Goal: Task Accomplishment & Management: Use online tool/utility

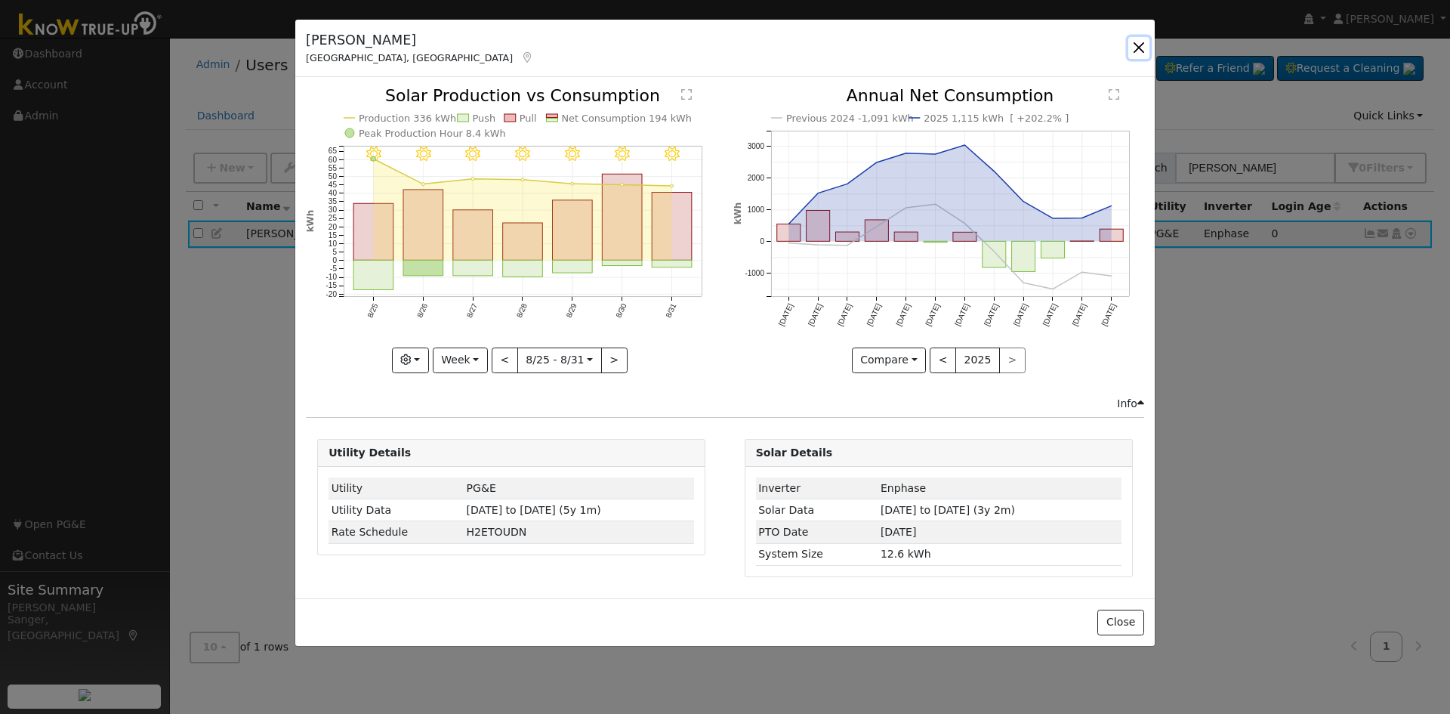
click at [1140, 45] on button "button" at bounding box center [1139, 47] width 21 height 21
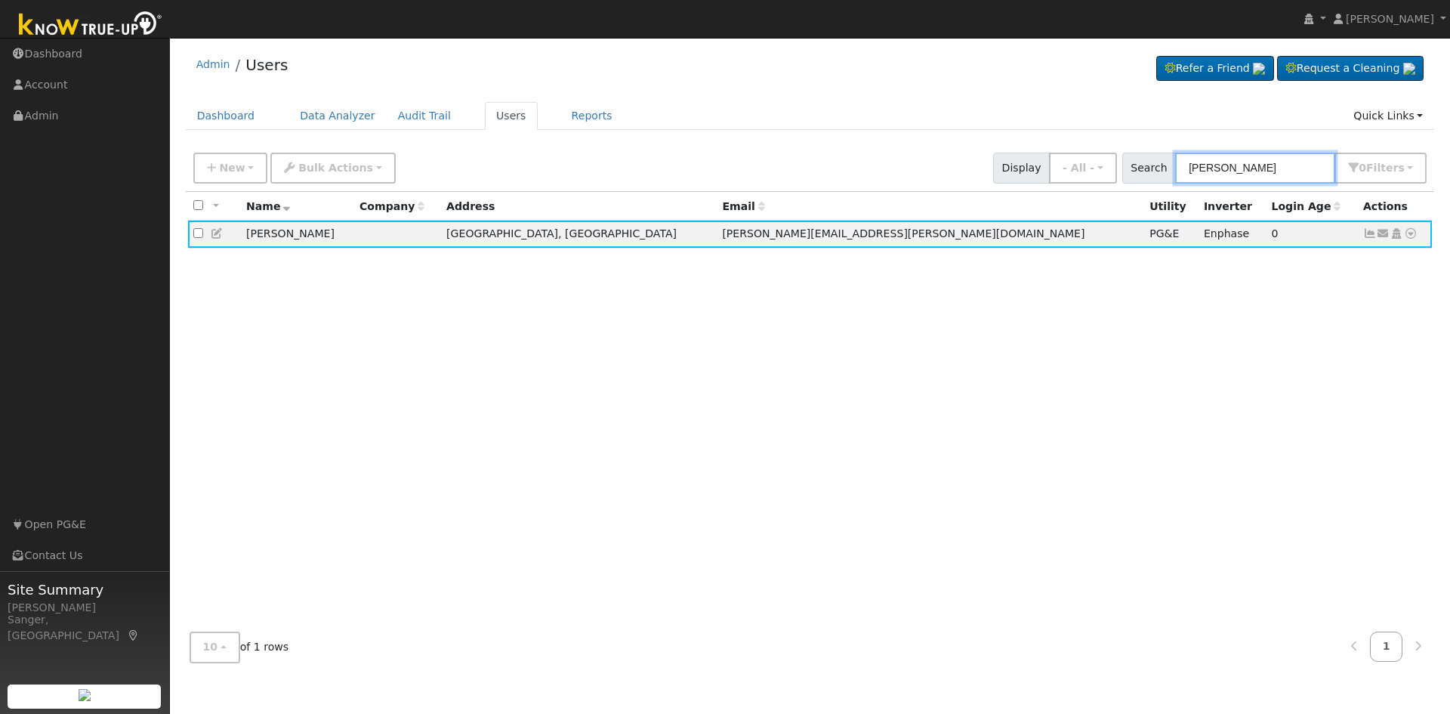
drag, startPoint x: 1255, startPoint y: 171, endPoint x: 1136, endPoint y: 171, distance: 118.6
click at [1136, 171] on div "Search Deisher 0 Filter s My accounts Role Show - All - Show Leads Admin Billin…" at bounding box center [1275, 168] width 305 height 31
paste input "Segura"
type input "Segura"
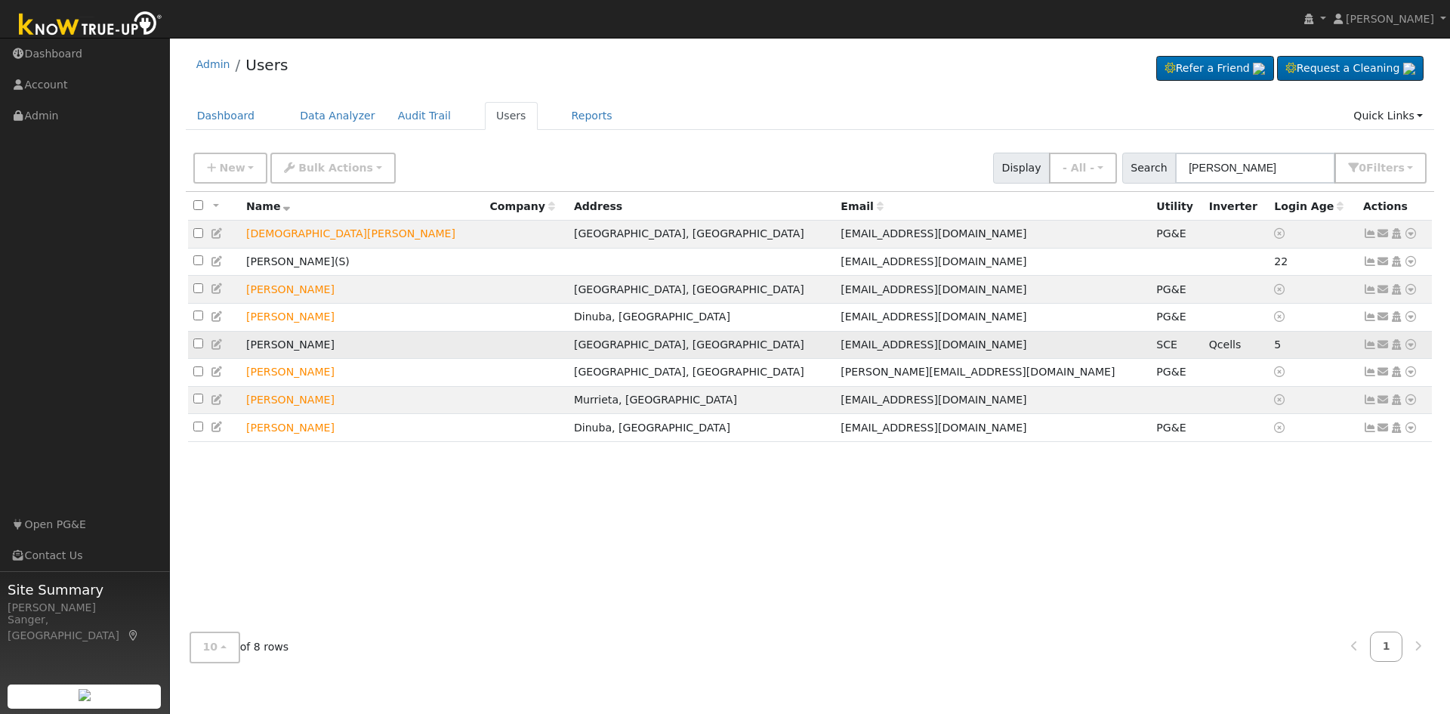
click at [1407, 349] on icon at bounding box center [1411, 344] width 14 height 11
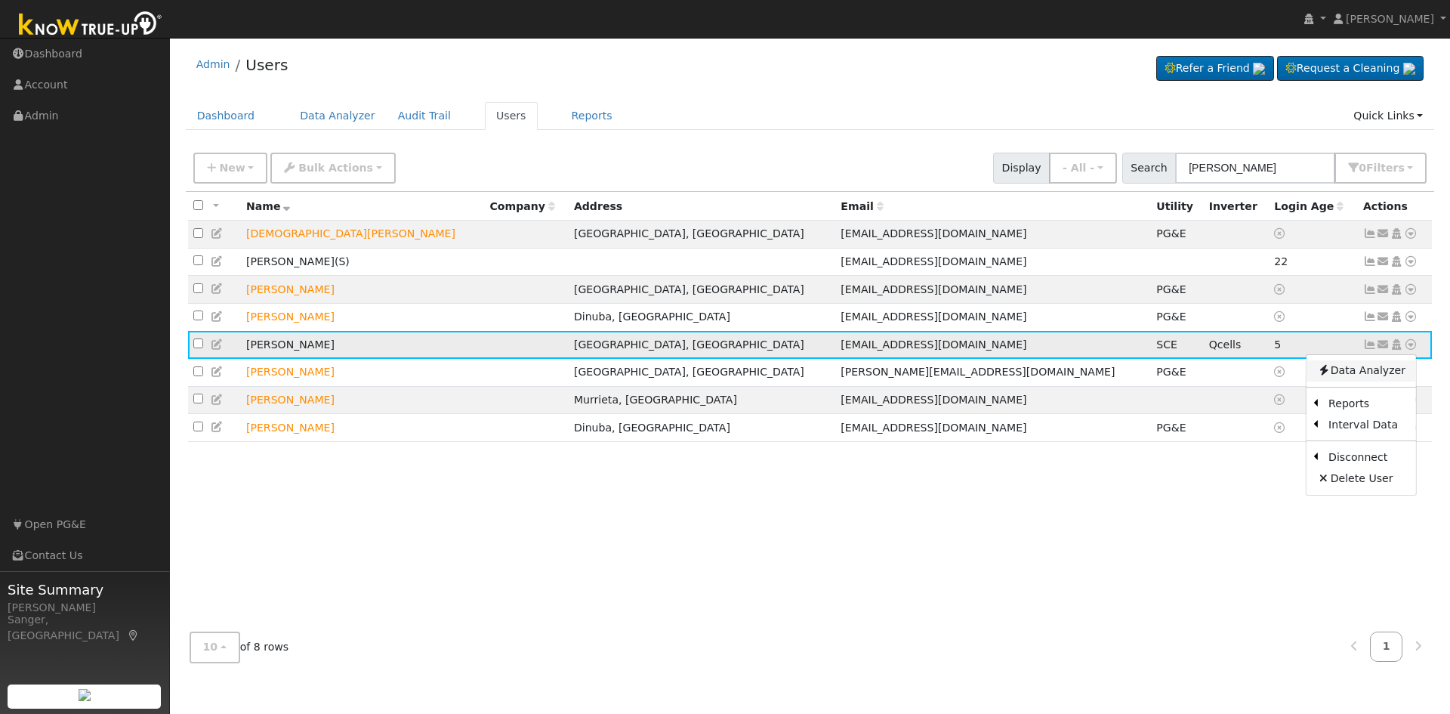
click at [1342, 375] on link "Data Analyzer" at bounding box center [1362, 370] width 110 height 21
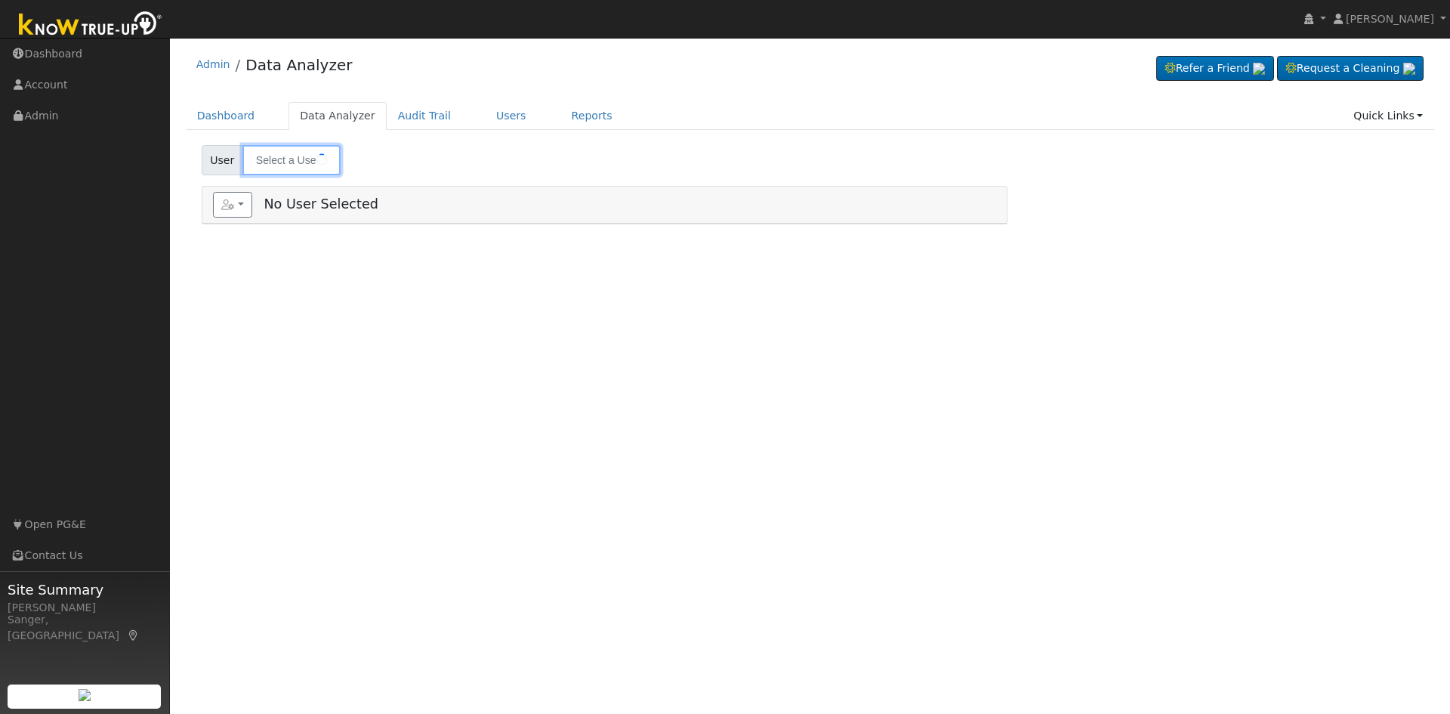
type input "[PERSON_NAME]"
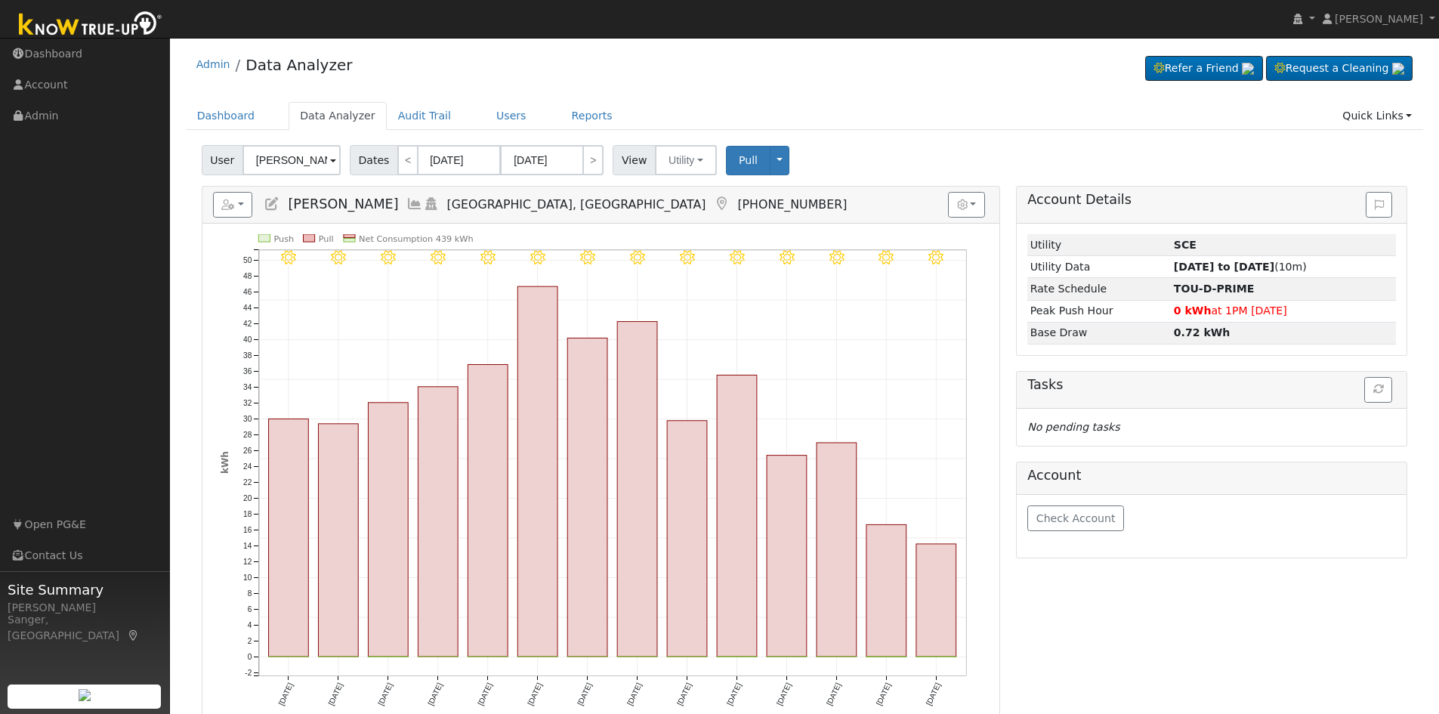
click at [406, 204] on icon at bounding box center [414, 204] width 17 height 14
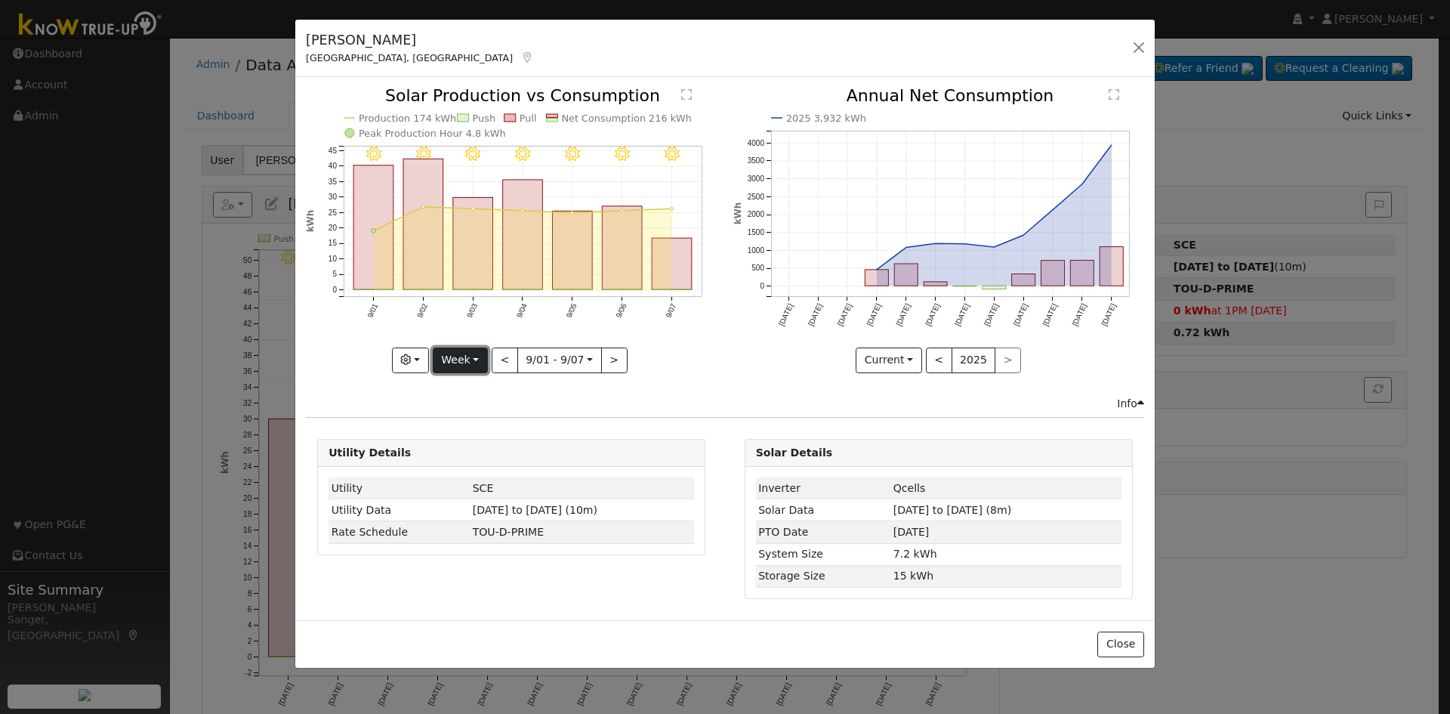
click at [454, 352] on button "Week" at bounding box center [460, 360] width 55 height 26
click at [482, 452] on link "Year" at bounding box center [486, 454] width 105 height 21
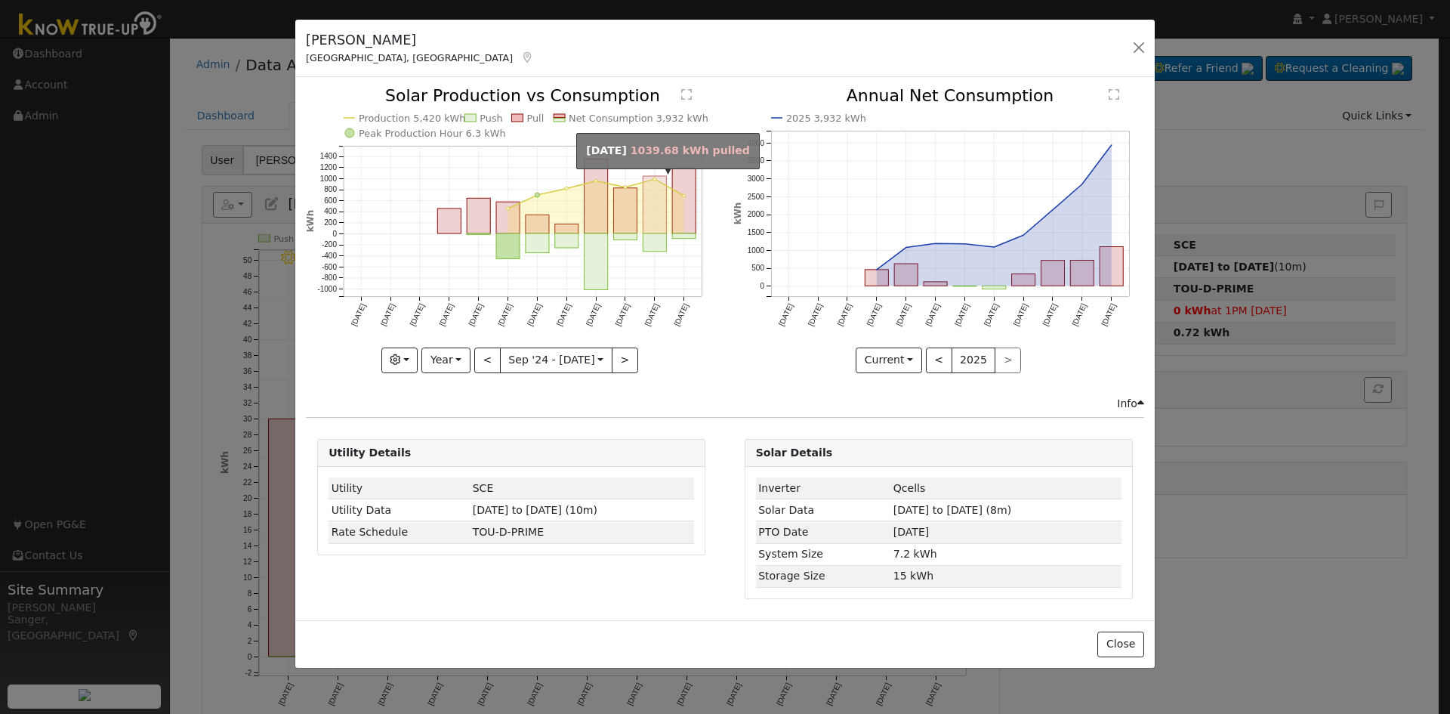
click at [661, 218] on rect "onclick=""" at bounding box center [655, 204] width 23 height 57
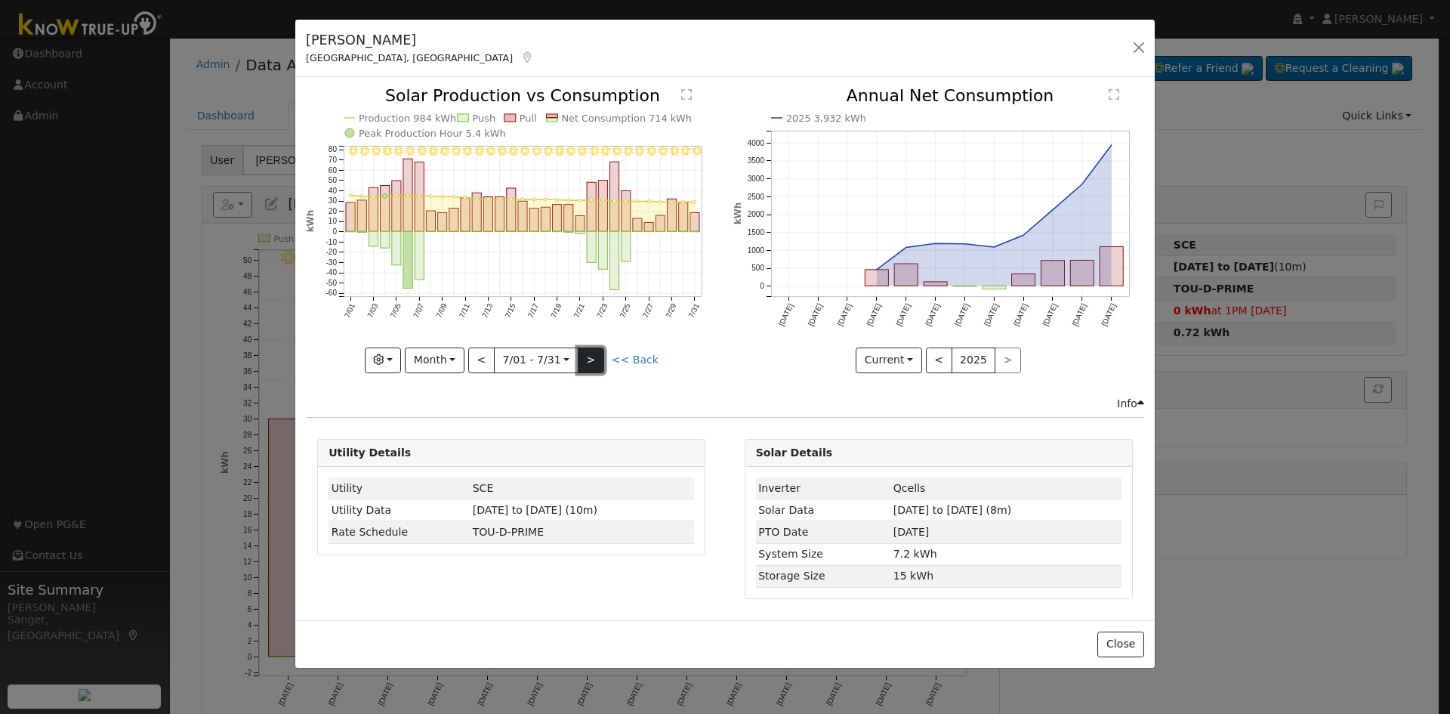
click at [593, 354] on button ">" at bounding box center [591, 360] width 26 height 26
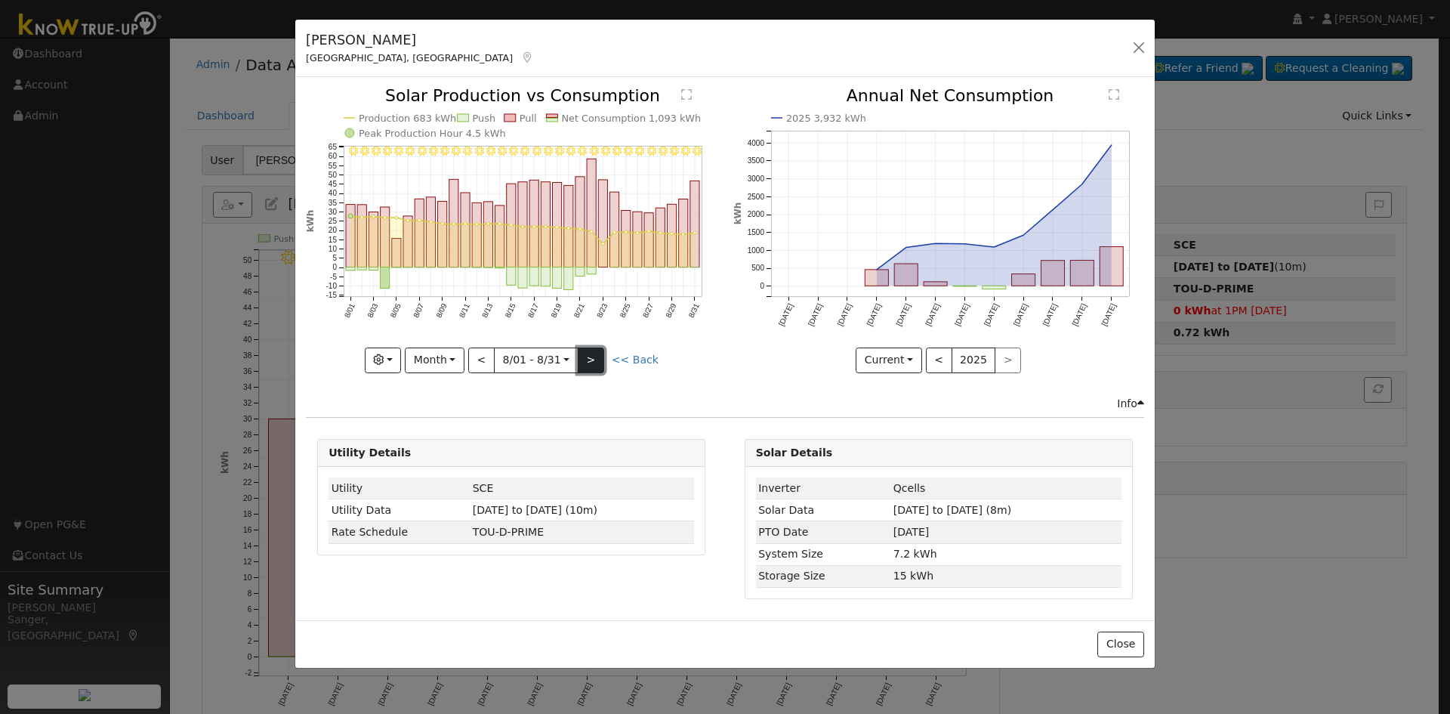
click at [593, 354] on button ">" at bounding box center [591, 360] width 26 height 26
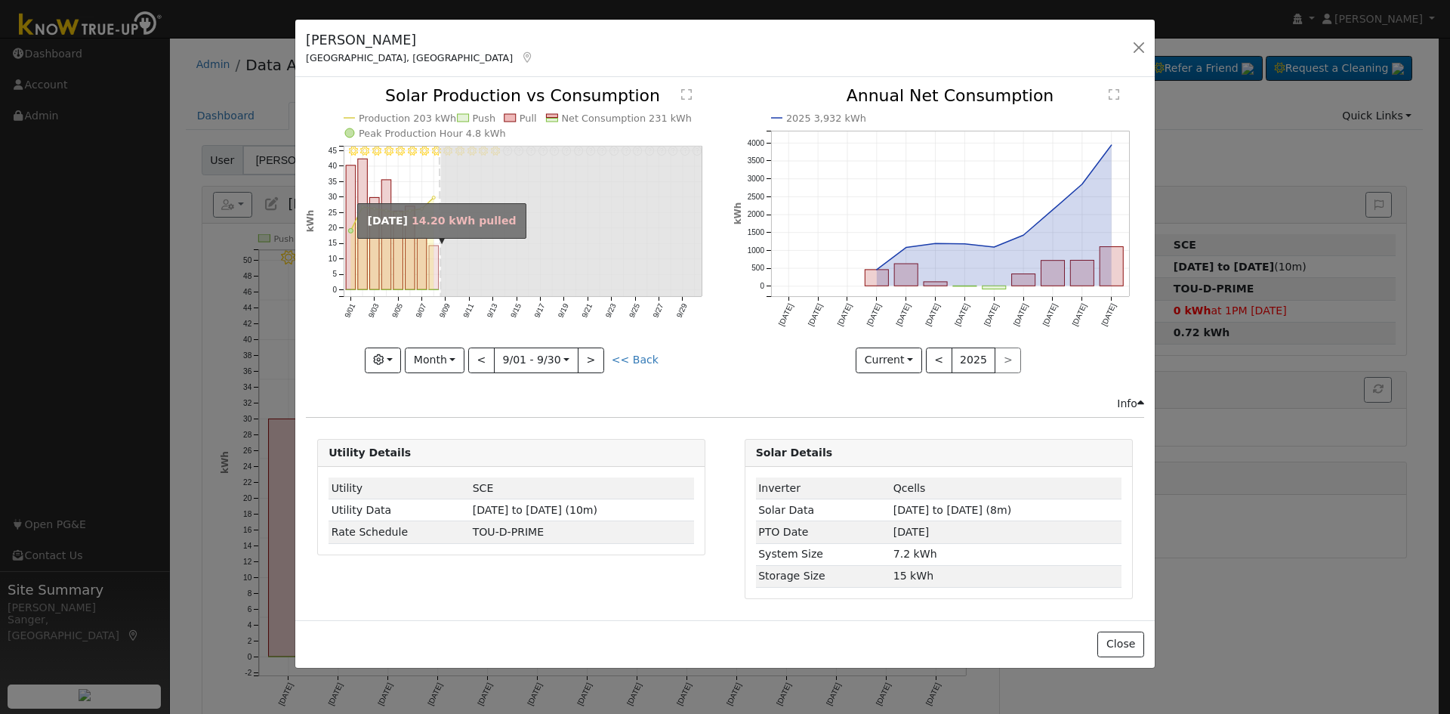
click at [433, 264] on rect "onclick=""" at bounding box center [434, 268] width 10 height 44
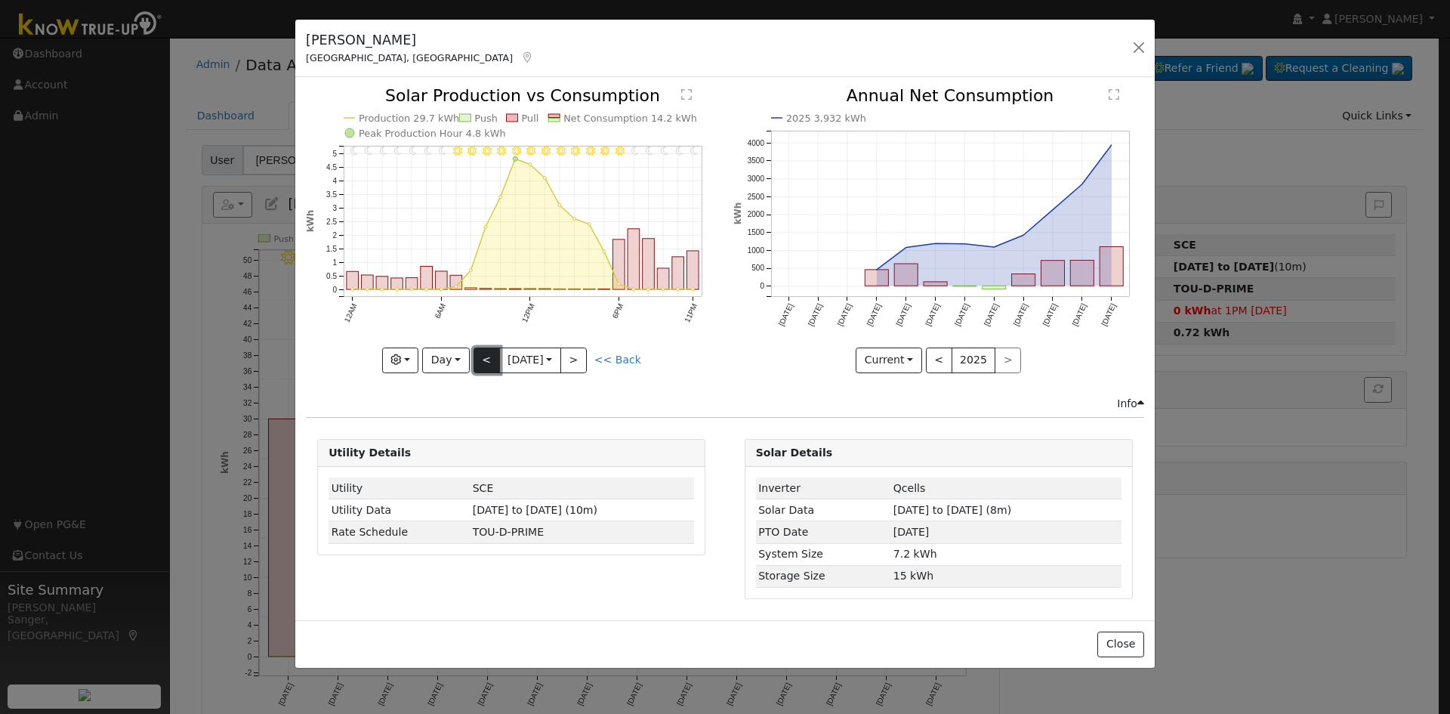
click at [477, 362] on button "<" at bounding box center [487, 360] width 26 height 26
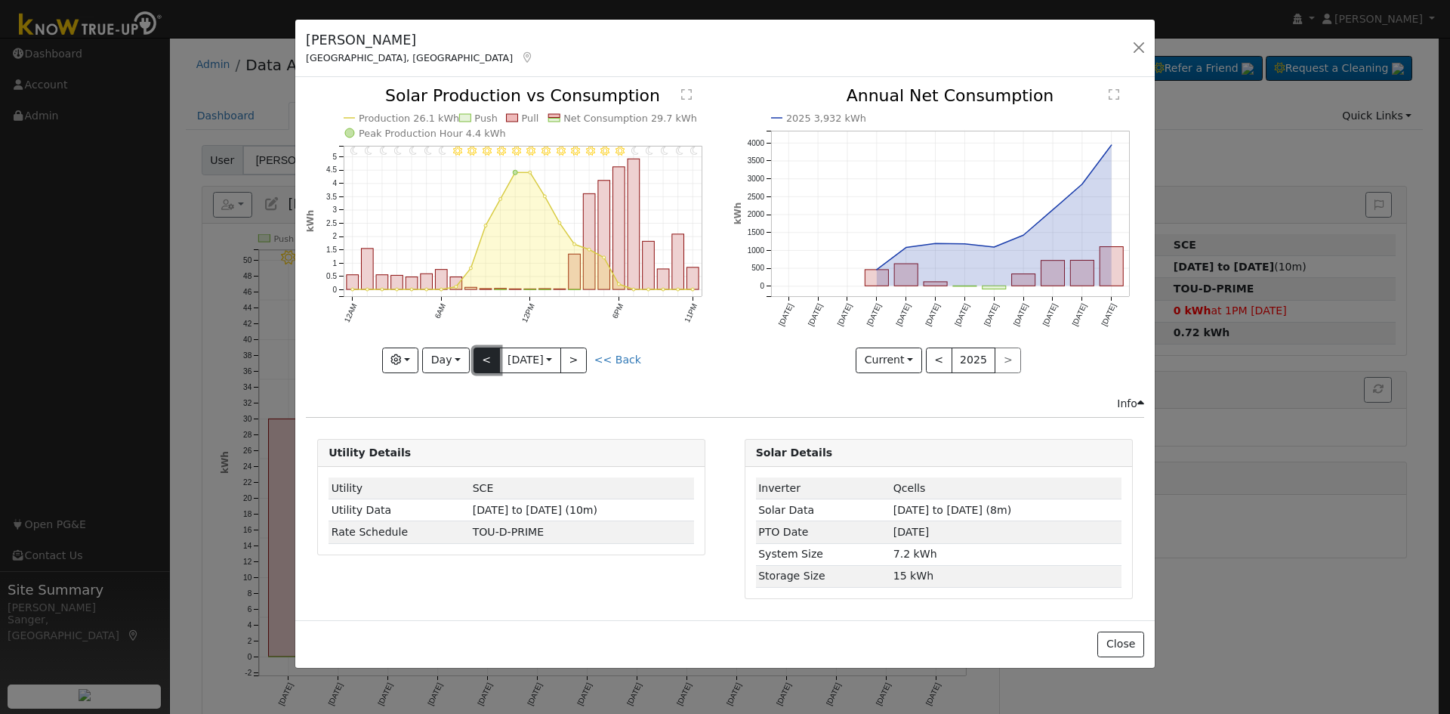
click at [487, 360] on button "<" at bounding box center [487, 360] width 26 height 26
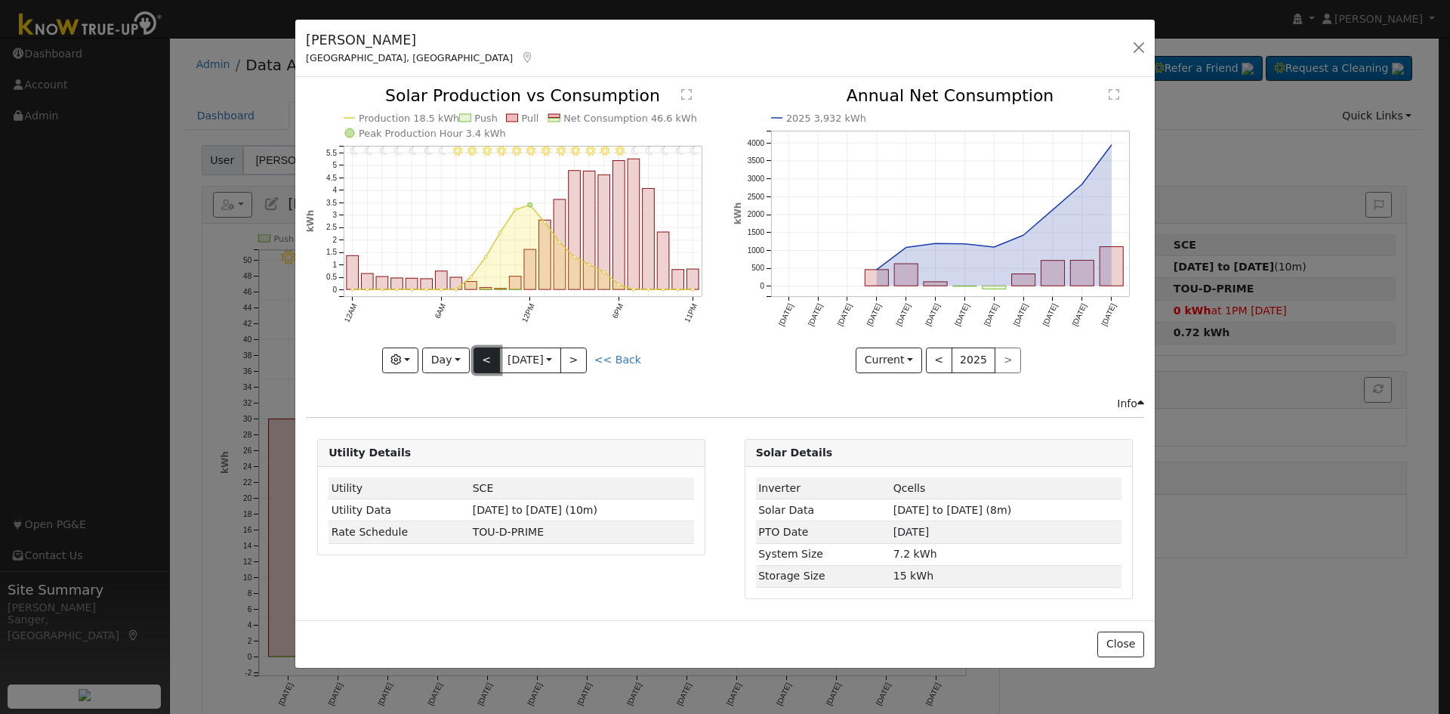
click at [487, 360] on button "<" at bounding box center [487, 360] width 26 height 26
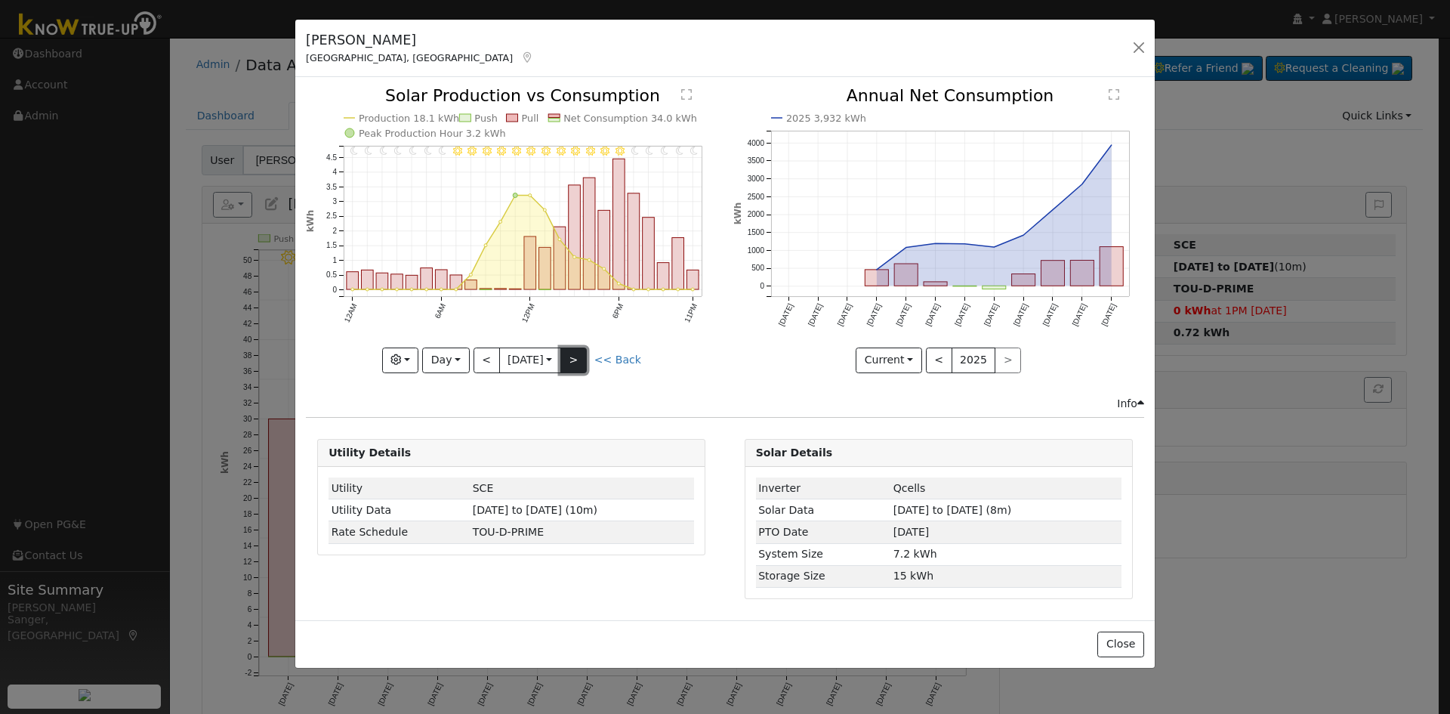
click at [573, 357] on button ">" at bounding box center [574, 360] width 26 height 26
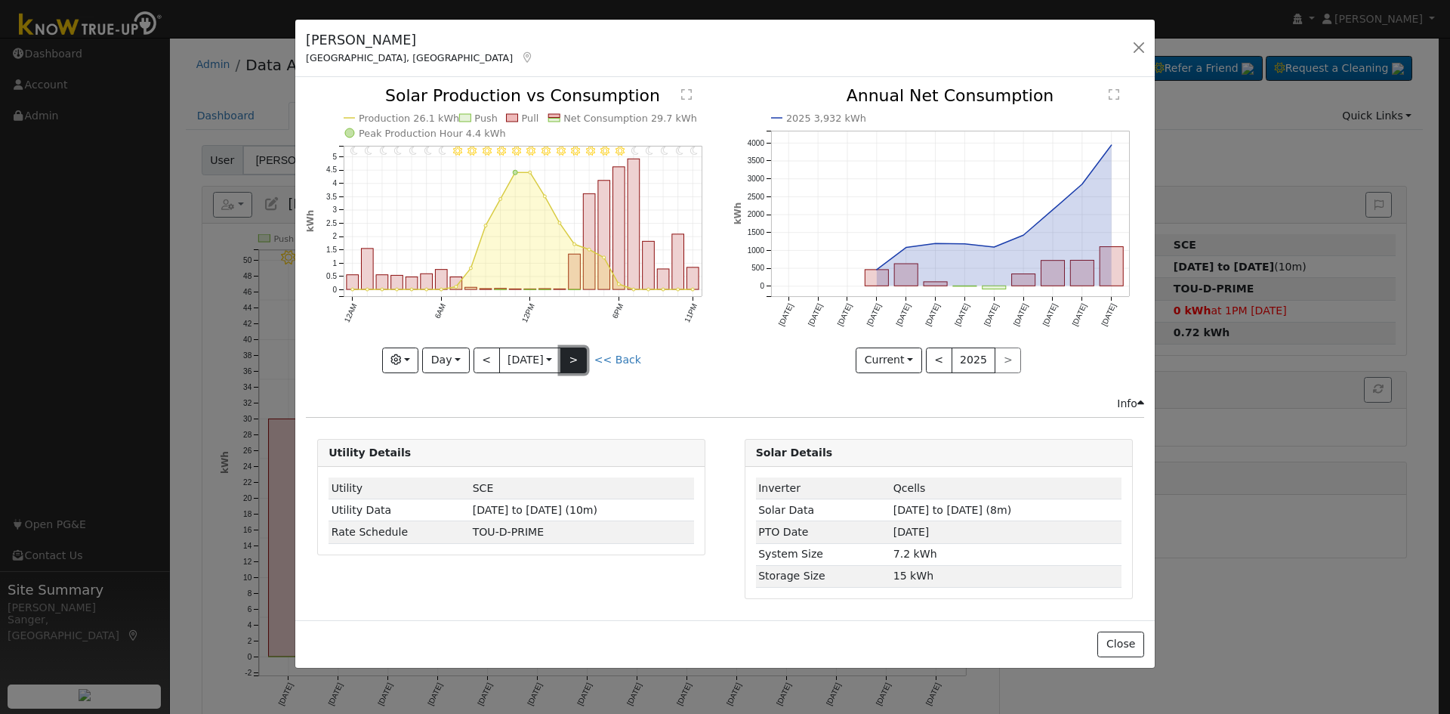
click at [573, 357] on button ">" at bounding box center [574, 360] width 26 height 26
click at [577, 357] on button ">" at bounding box center [574, 360] width 26 height 26
click at [446, 361] on button "Day" at bounding box center [445, 360] width 47 height 26
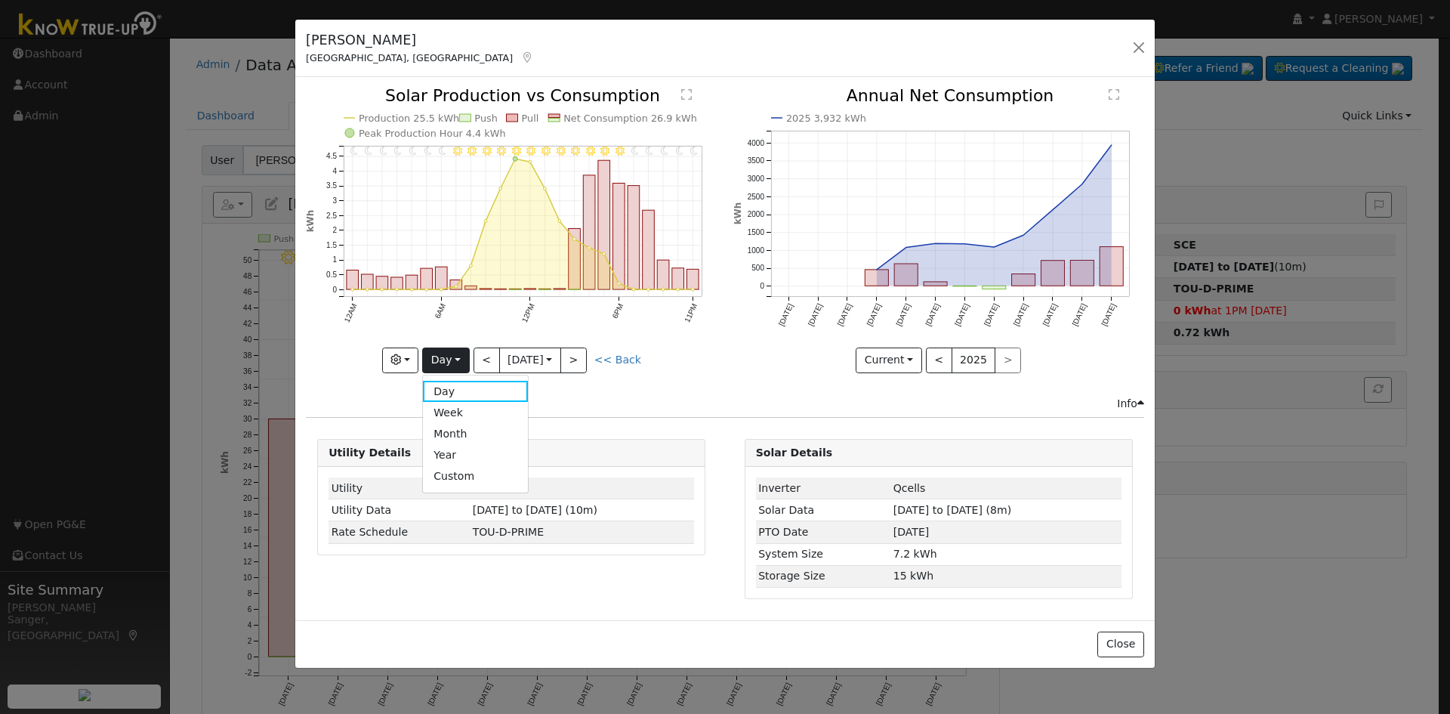
click at [712, 385] on div "11PM - Clear 10PM - Clear 9PM - Clear 8PM - Clear 7PM - Clear 6PM - Clear 5PM -…" at bounding box center [511, 241] width 427 height 307
click at [487, 361] on button "<" at bounding box center [487, 360] width 26 height 26
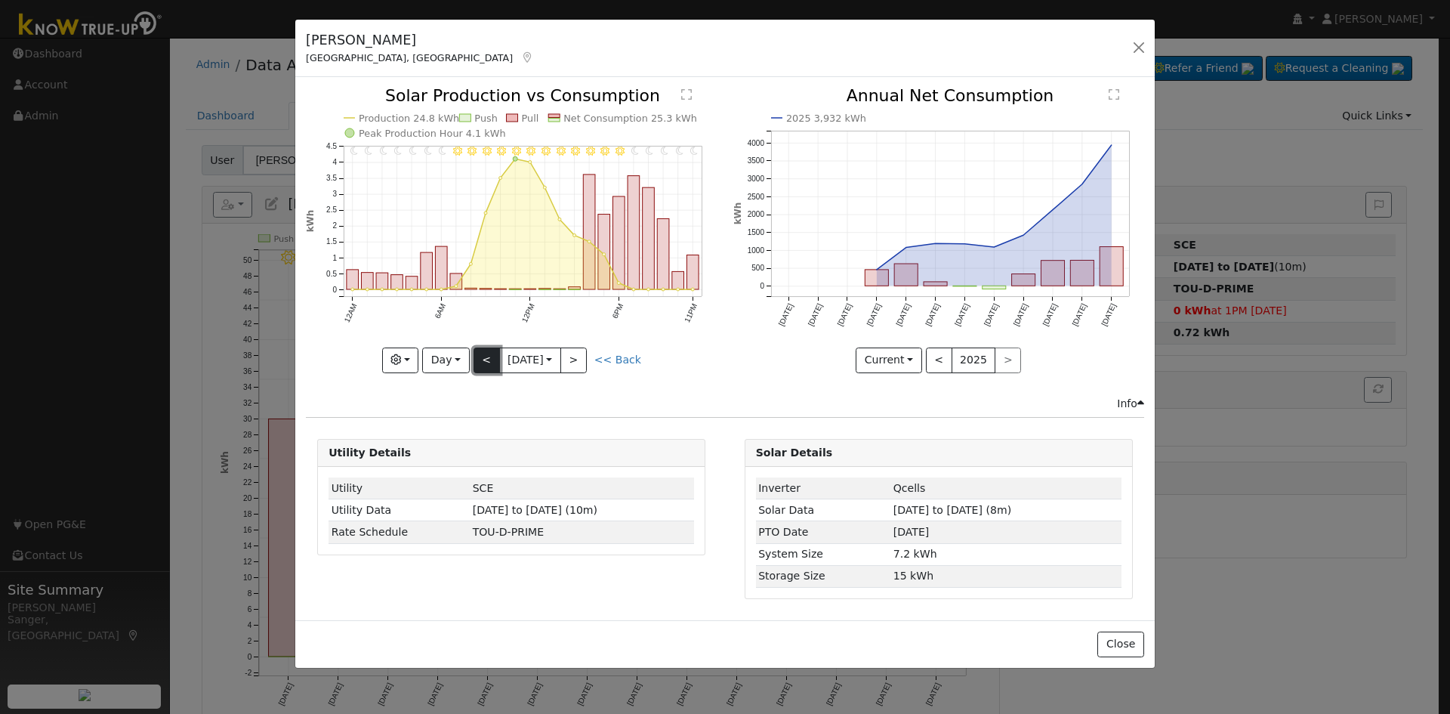
click at [487, 361] on button "<" at bounding box center [487, 360] width 26 height 26
click at [487, 361] on div at bounding box center [511, 230] width 411 height 285
click at [487, 361] on button "<" at bounding box center [487, 360] width 26 height 26
click at [479, 354] on button "<" at bounding box center [487, 360] width 26 height 26
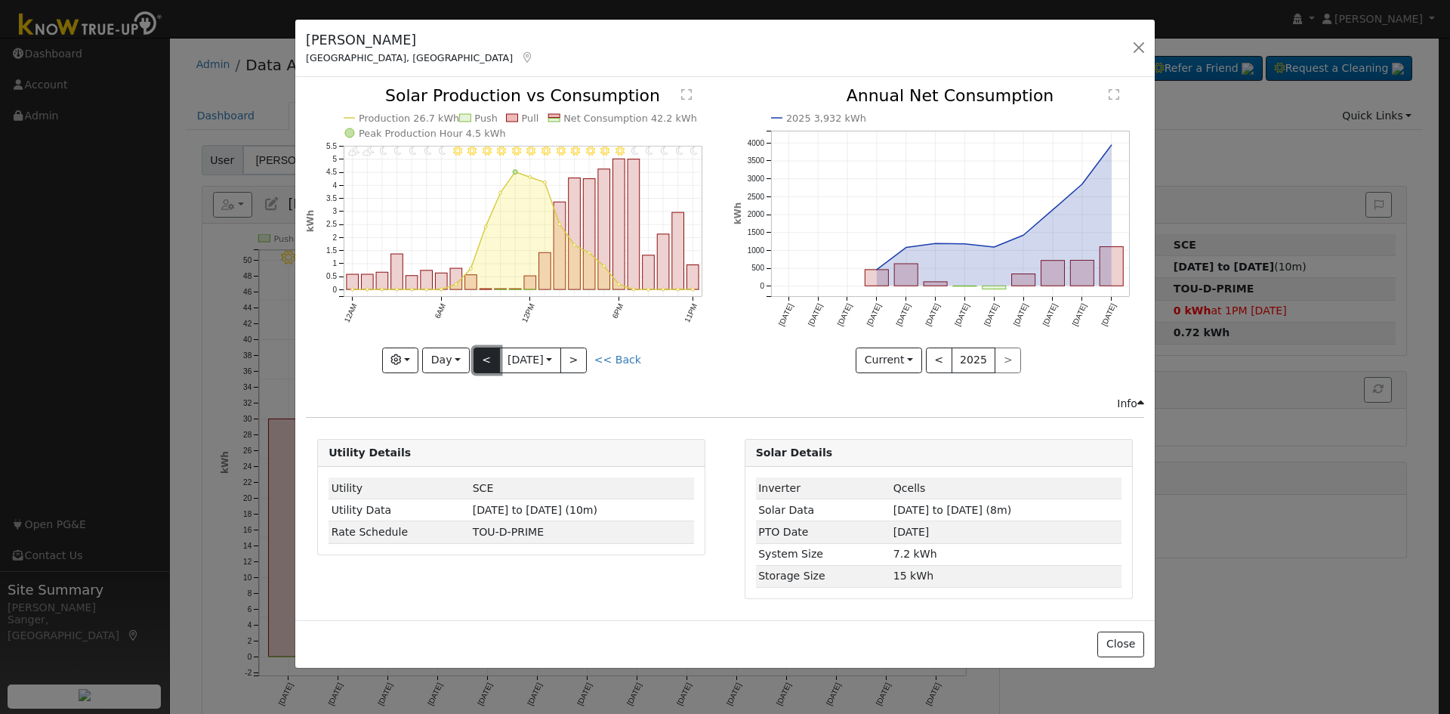
click at [479, 354] on button "<" at bounding box center [487, 360] width 26 height 26
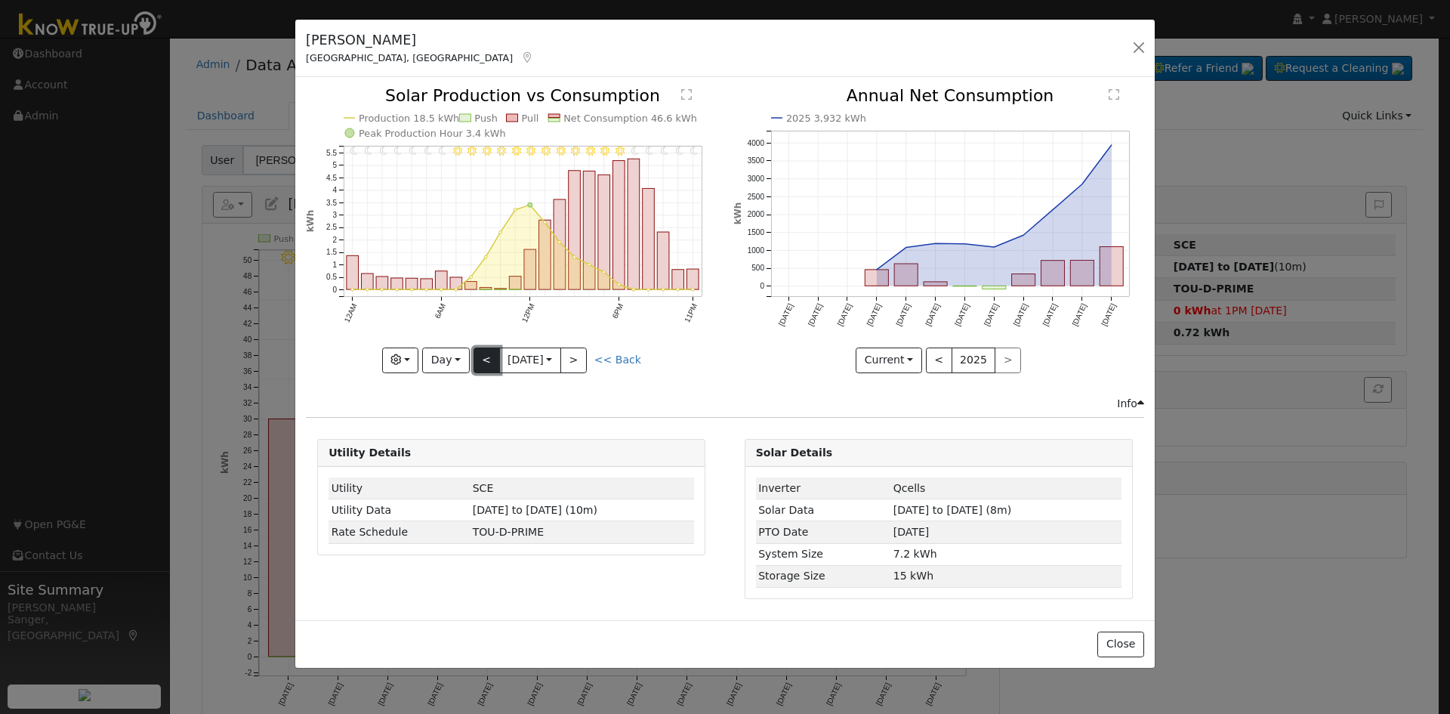
click at [479, 354] on button "<" at bounding box center [487, 360] width 26 height 26
click at [443, 352] on button "Day" at bounding box center [445, 360] width 47 height 26
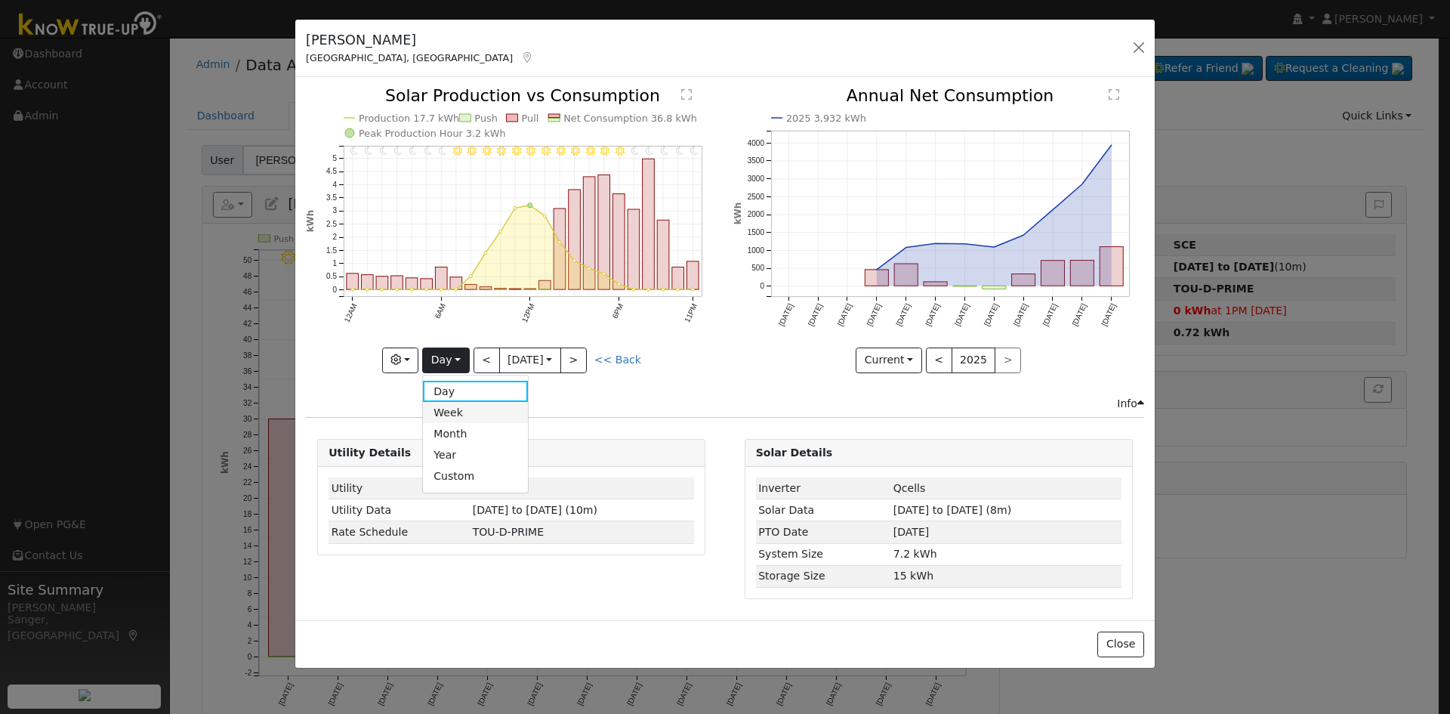
click at [458, 409] on link "Week" at bounding box center [475, 412] width 105 height 21
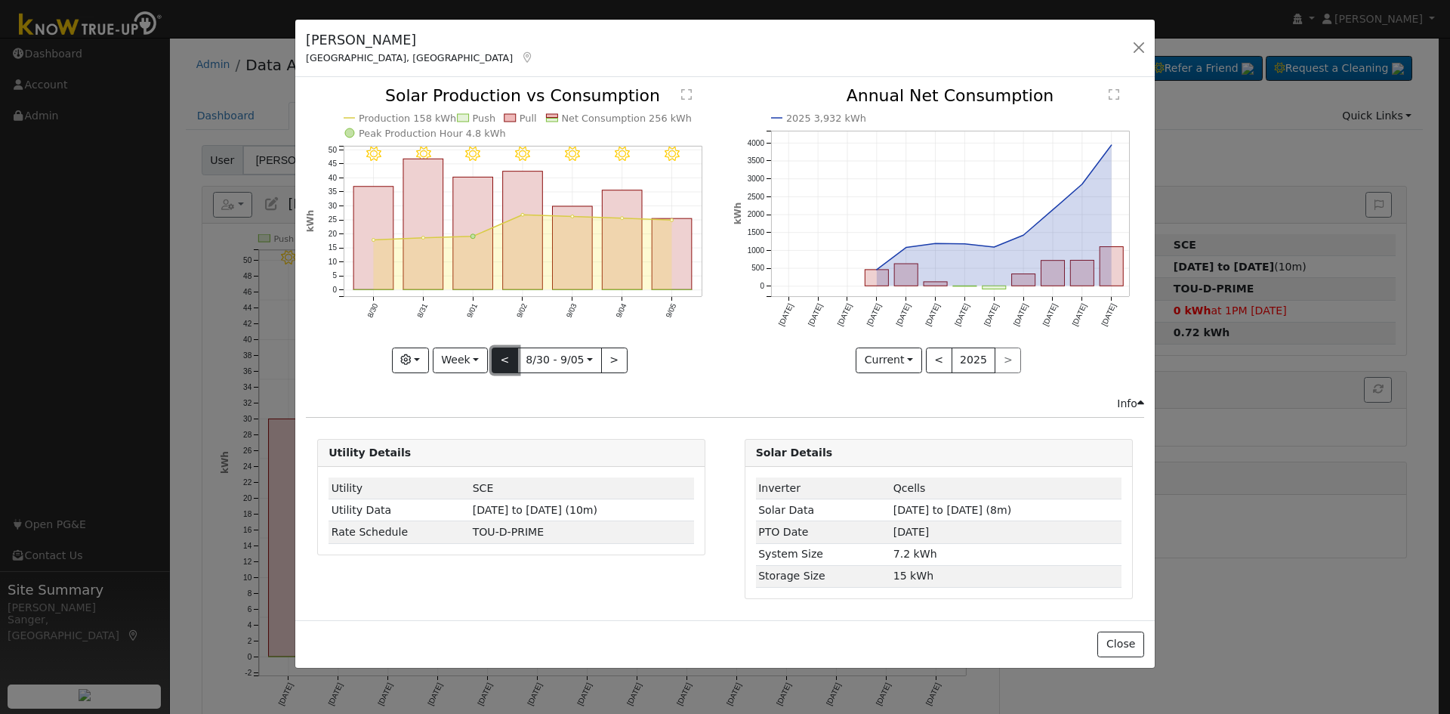
click at [502, 360] on button "<" at bounding box center [505, 360] width 26 height 26
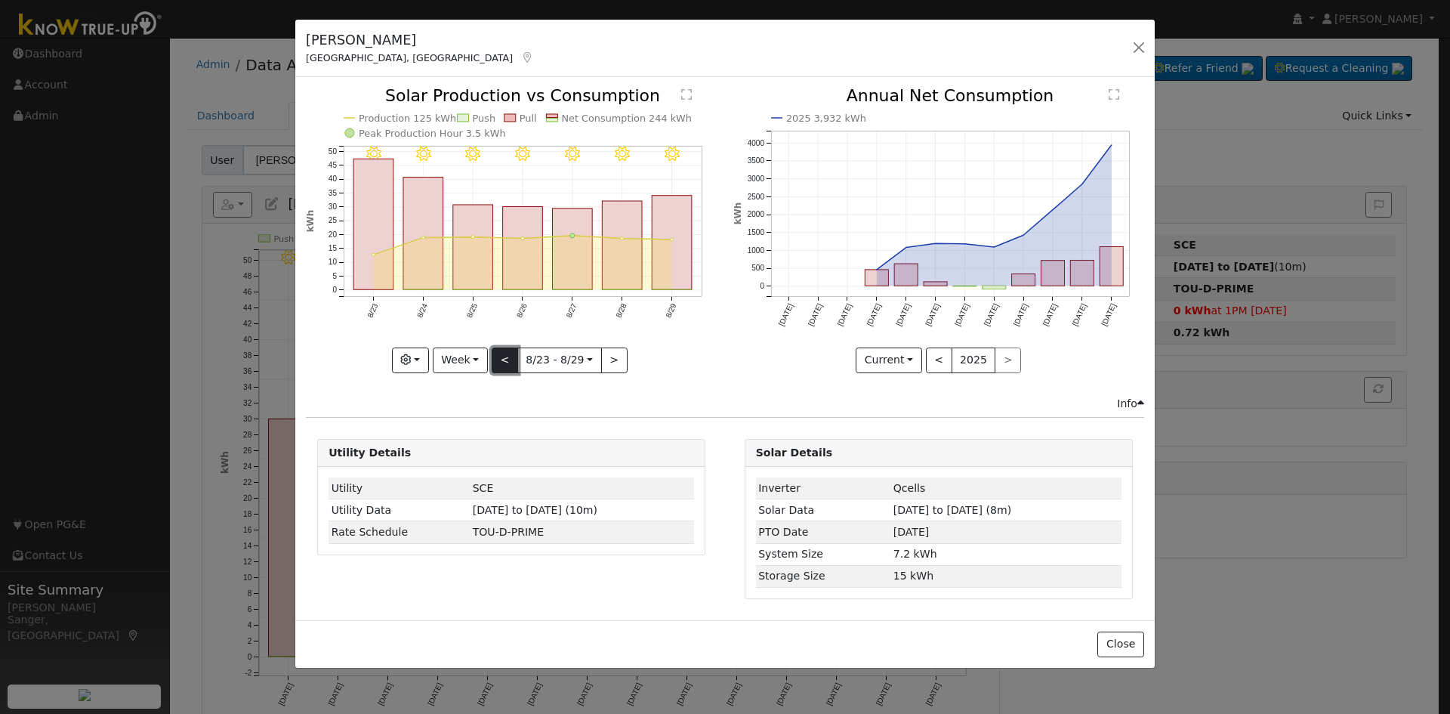
click at [502, 360] on button "<" at bounding box center [505, 360] width 26 height 26
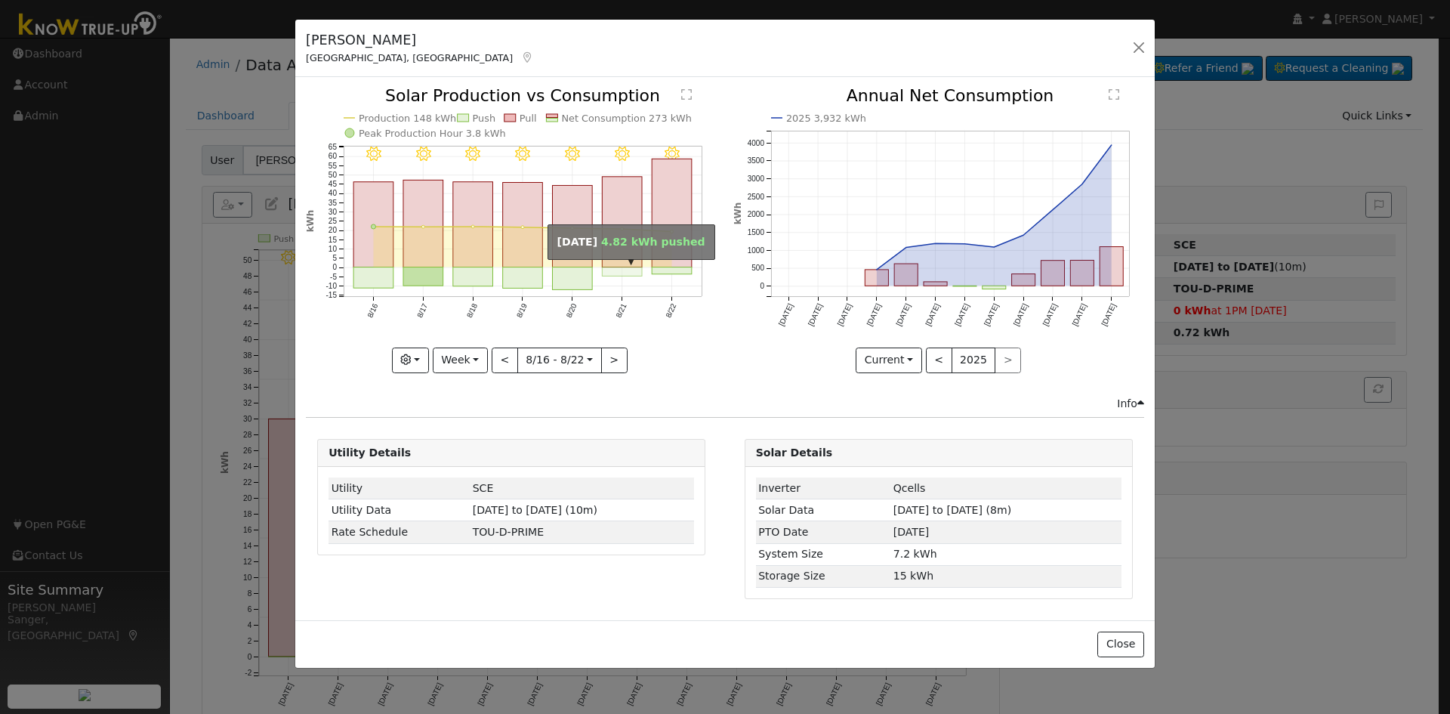
click at [629, 275] on rect "onclick=""" at bounding box center [623, 271] width 40 height 9
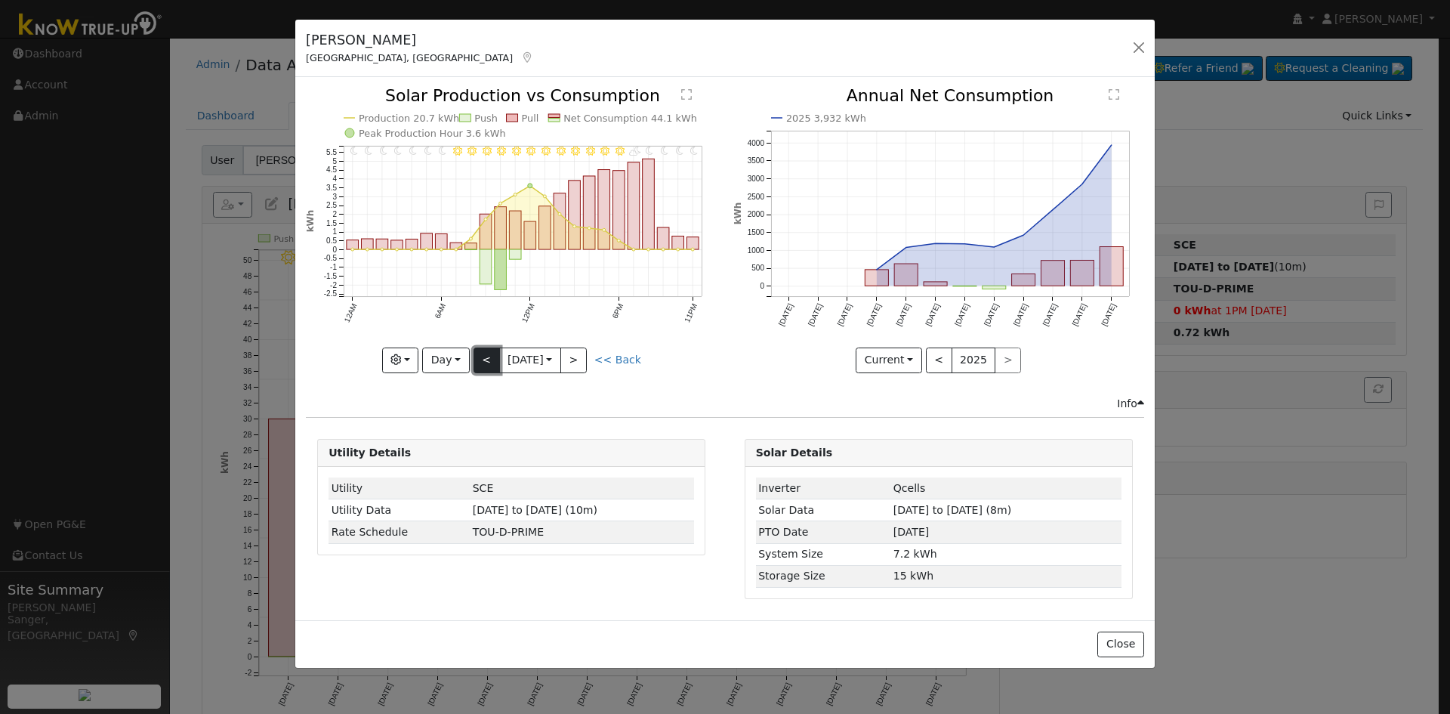
click at [487, 355] on button "<" at bounding box center [487, 360] width 26 height 26
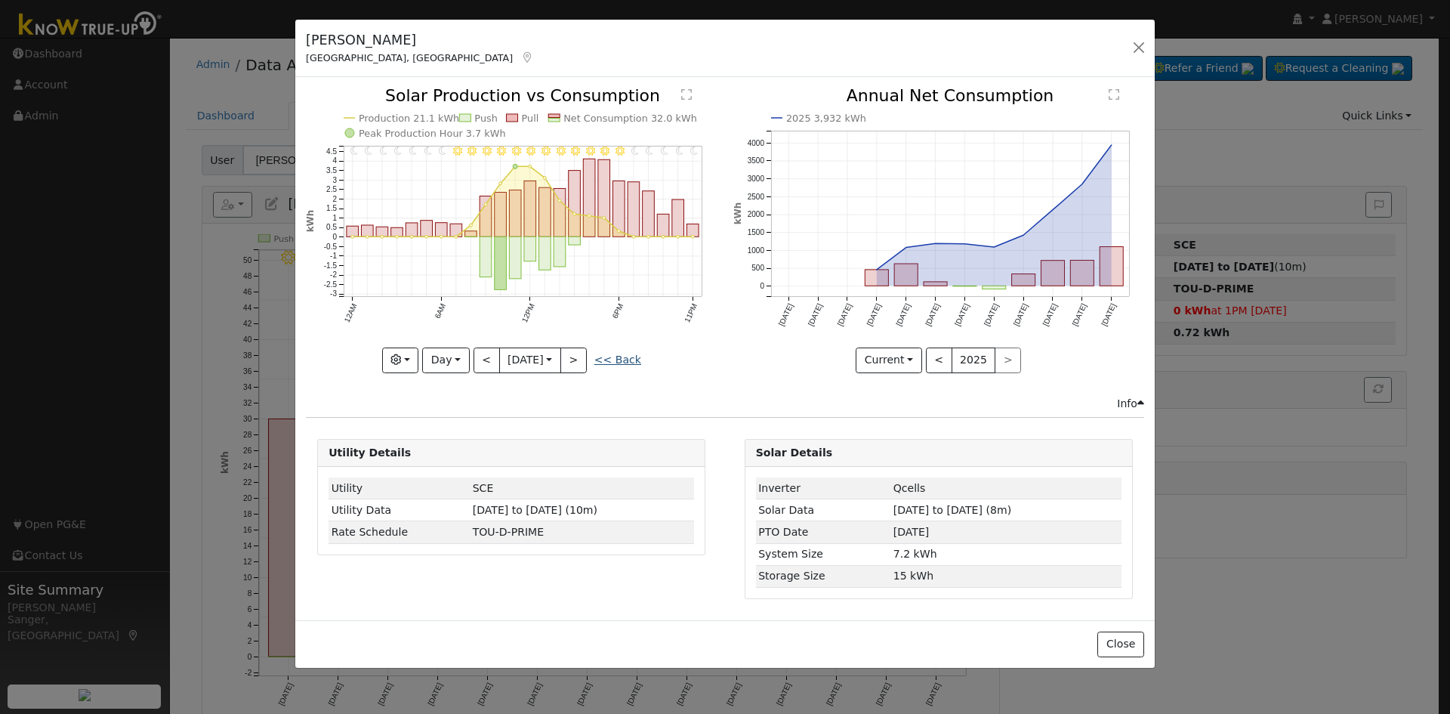
click at [634, 361] on link "<< Back" at bounding box center [617, 360] width 47 height 12
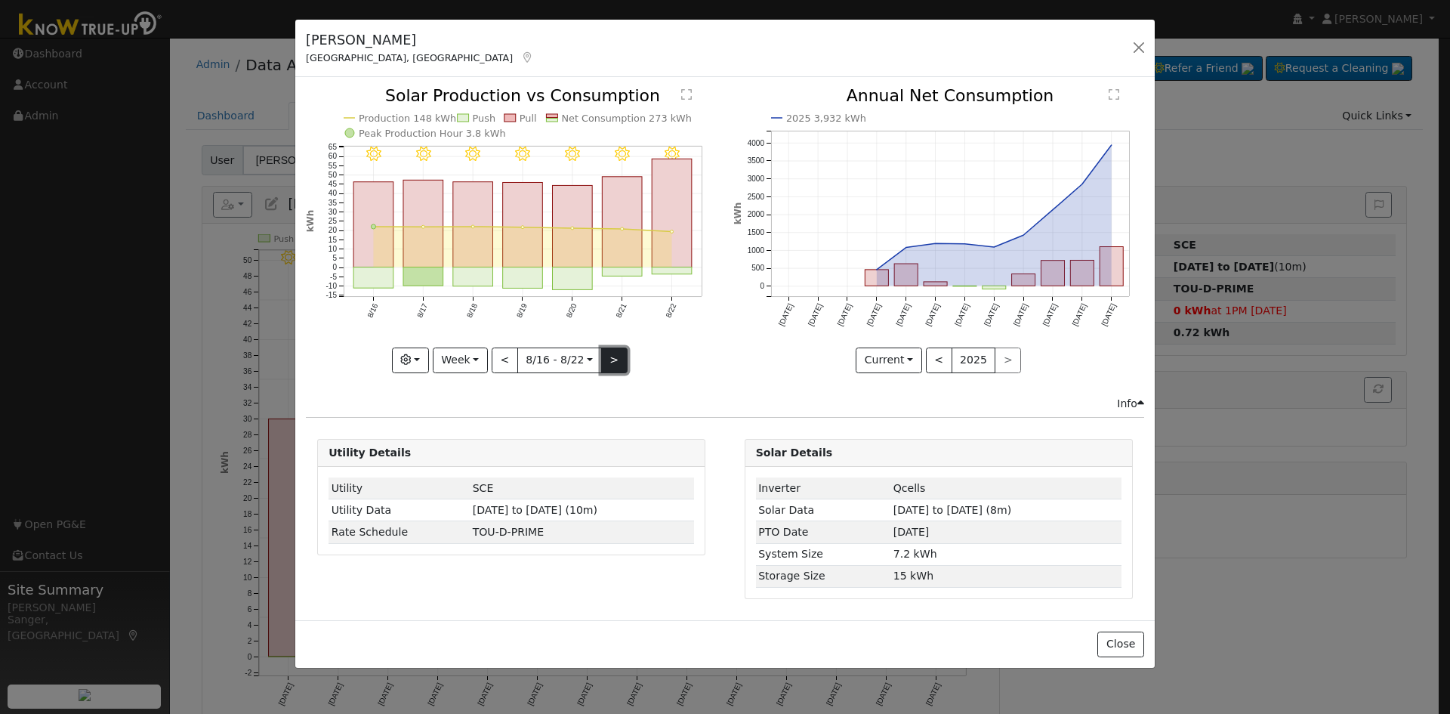
click at [618, 360] on button ">" at bounding box center [614, 360] width 26 height 26
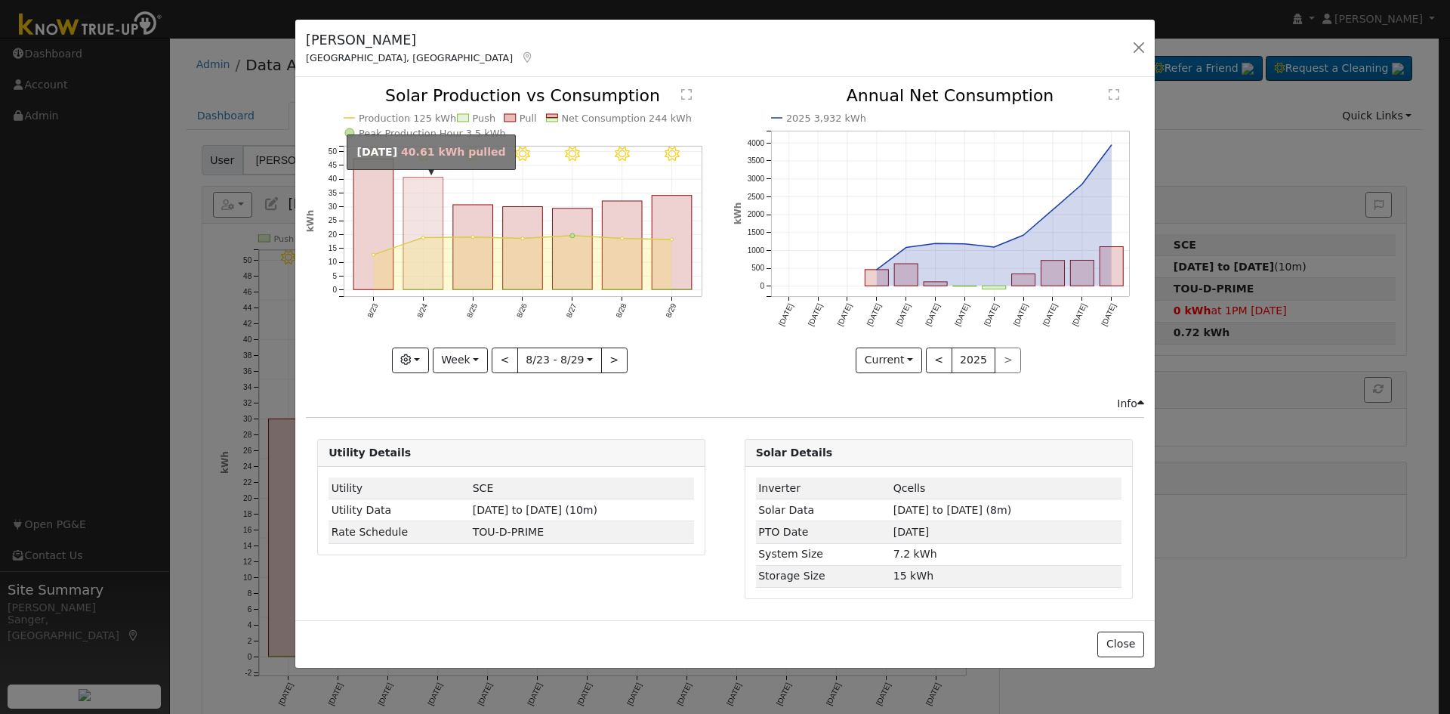
click at [420, 260] on rect "onclick=""" at bounding box center [423, 234] width 40 height 113
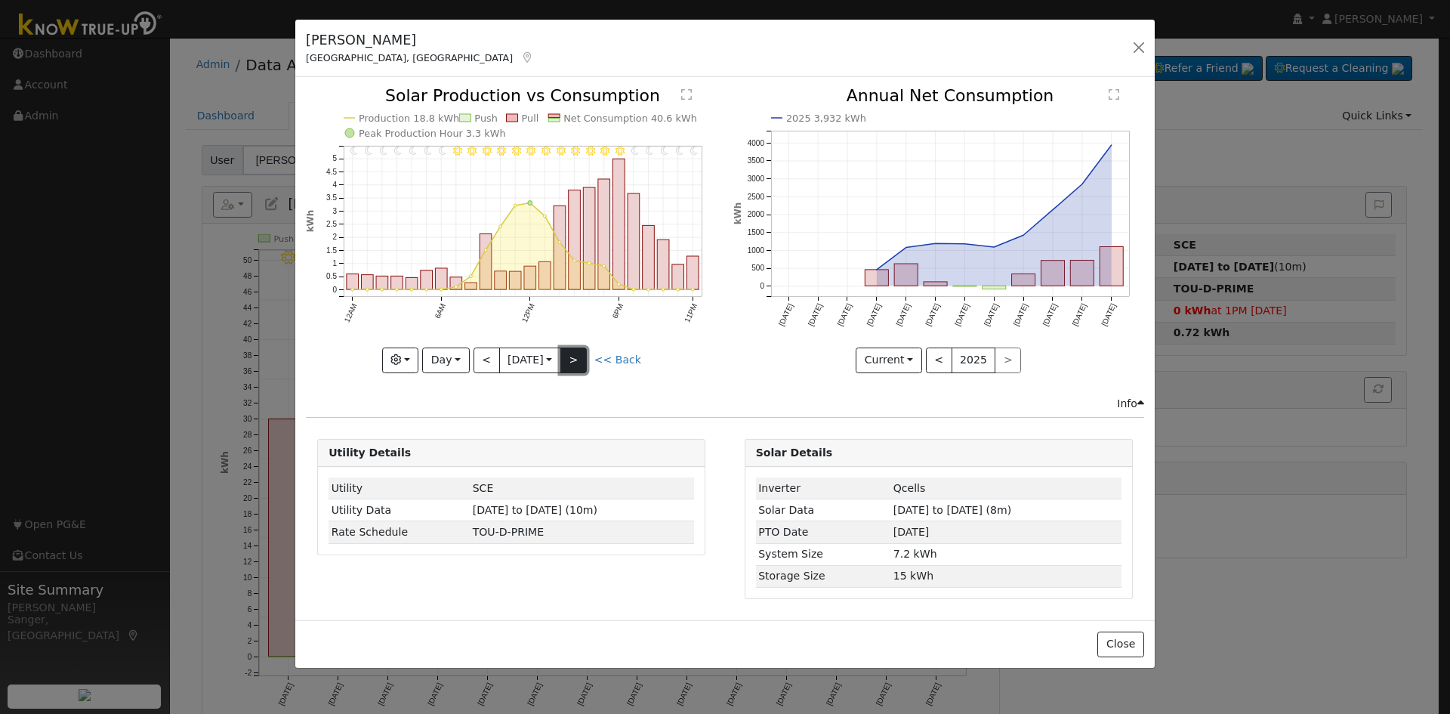
click at [577, 357] on button ">" at bounding box center [574, 360] width 26 height 26
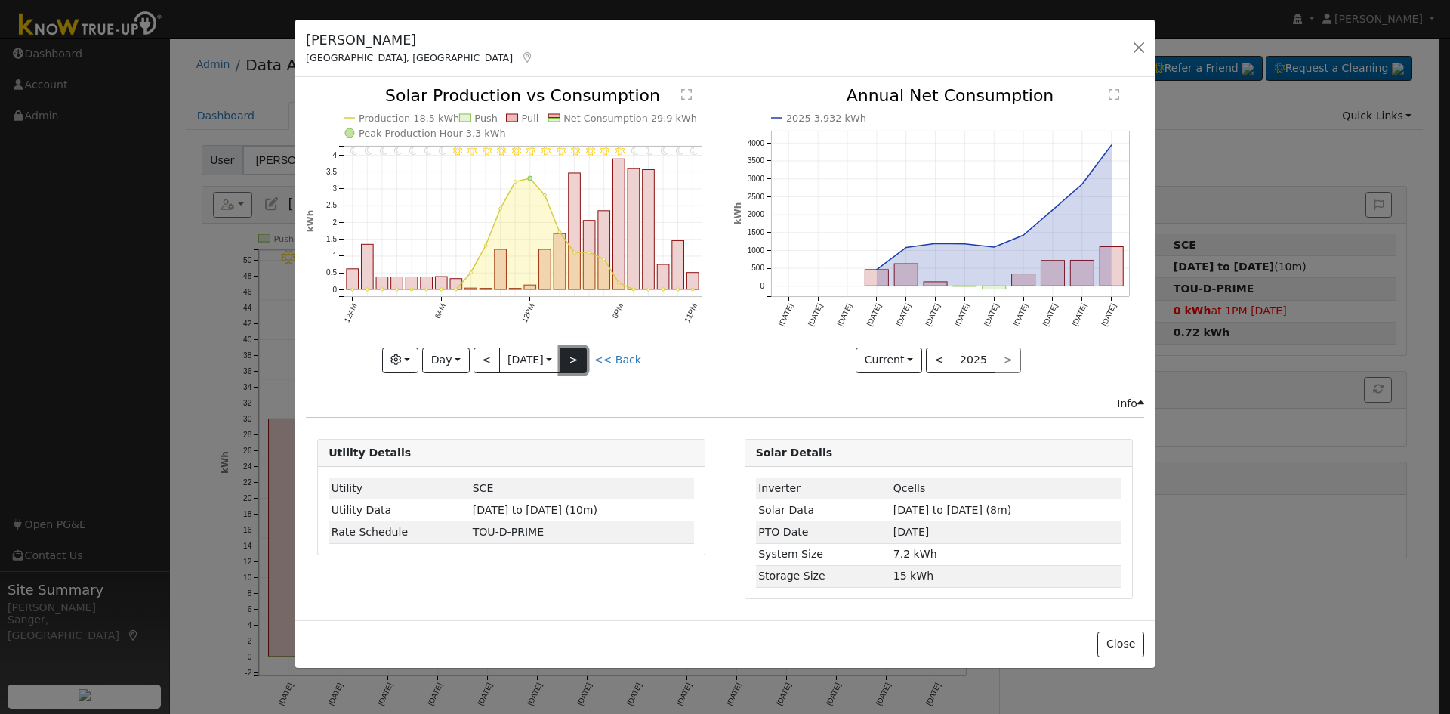
click at [577, 357] on button ">" at bounding box center [574, 360] width 26 height 26
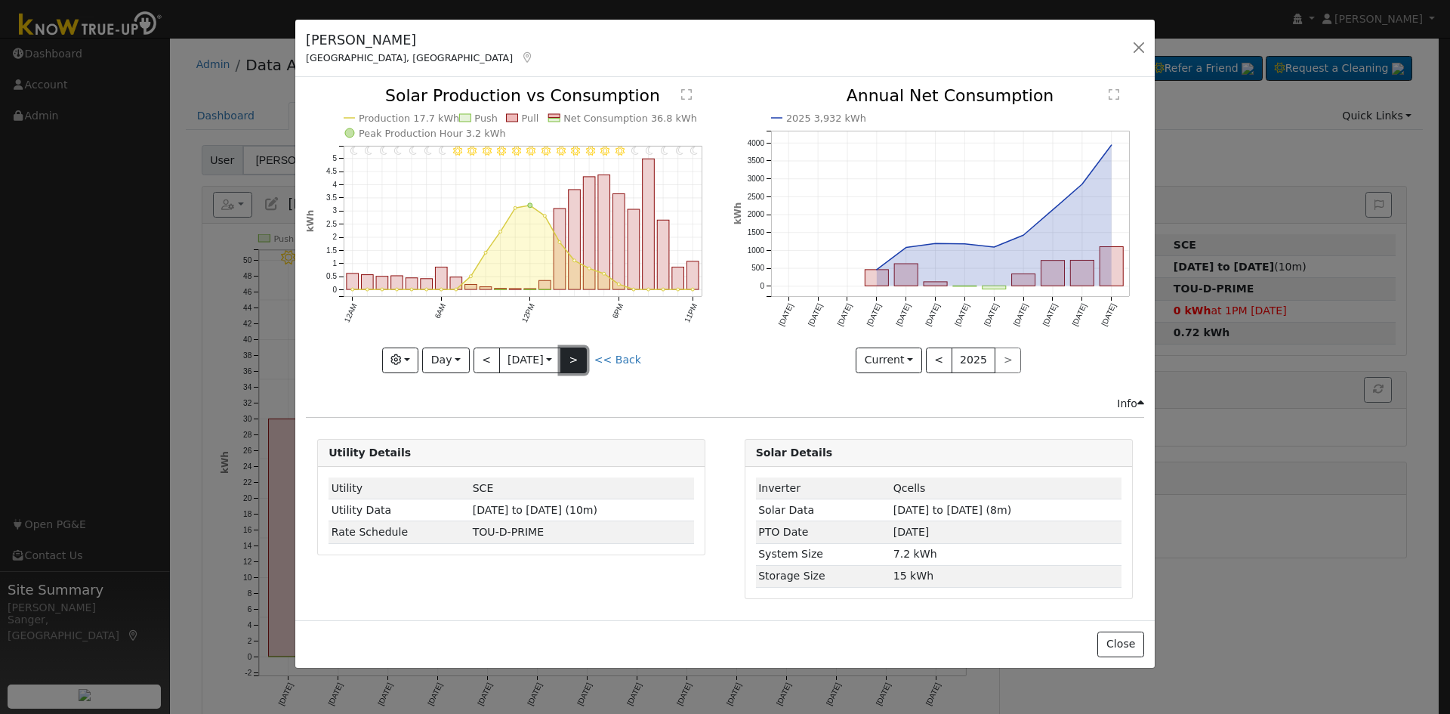
click at [577, 357] on button ">" at bounding box center [574, 360] width 26 height 26
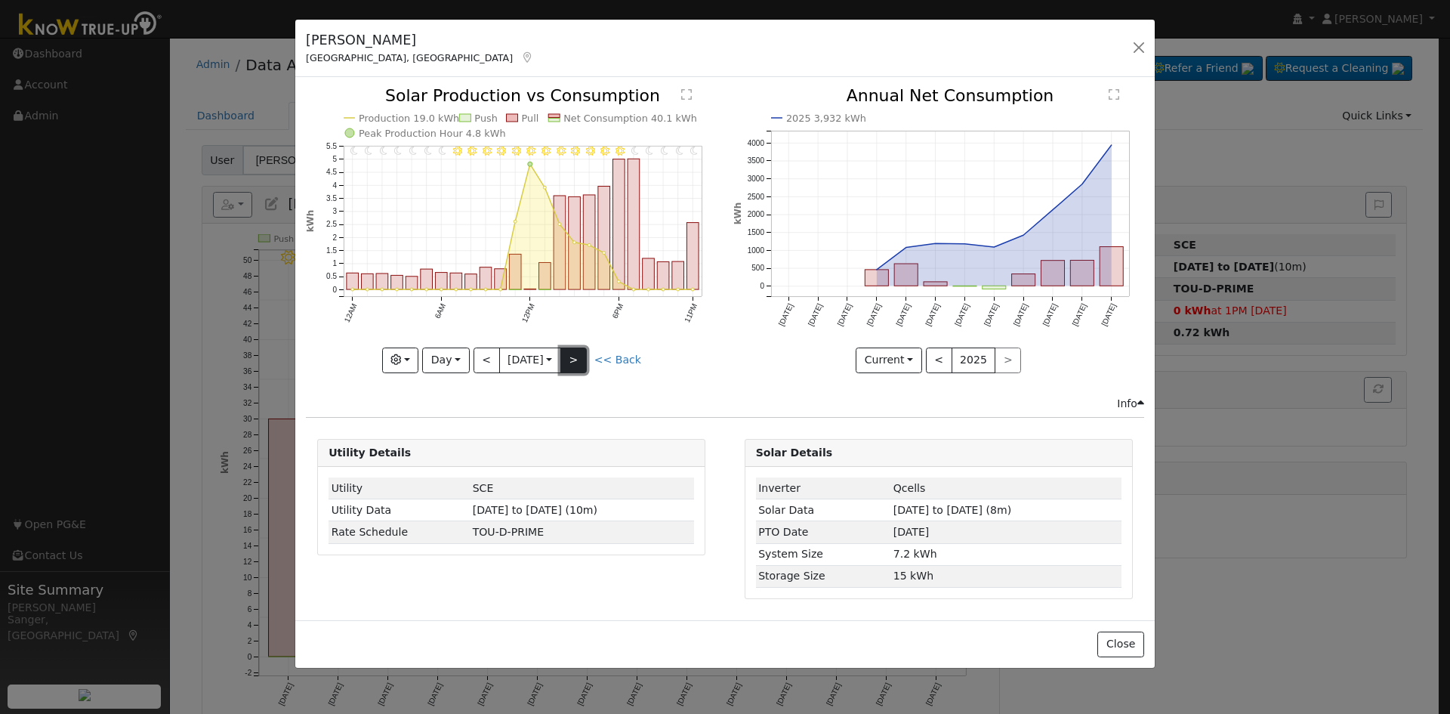
click at [577, 357] on button ">" at bounding box center [574, 360] width 26 height 26
type input "[DATE]"
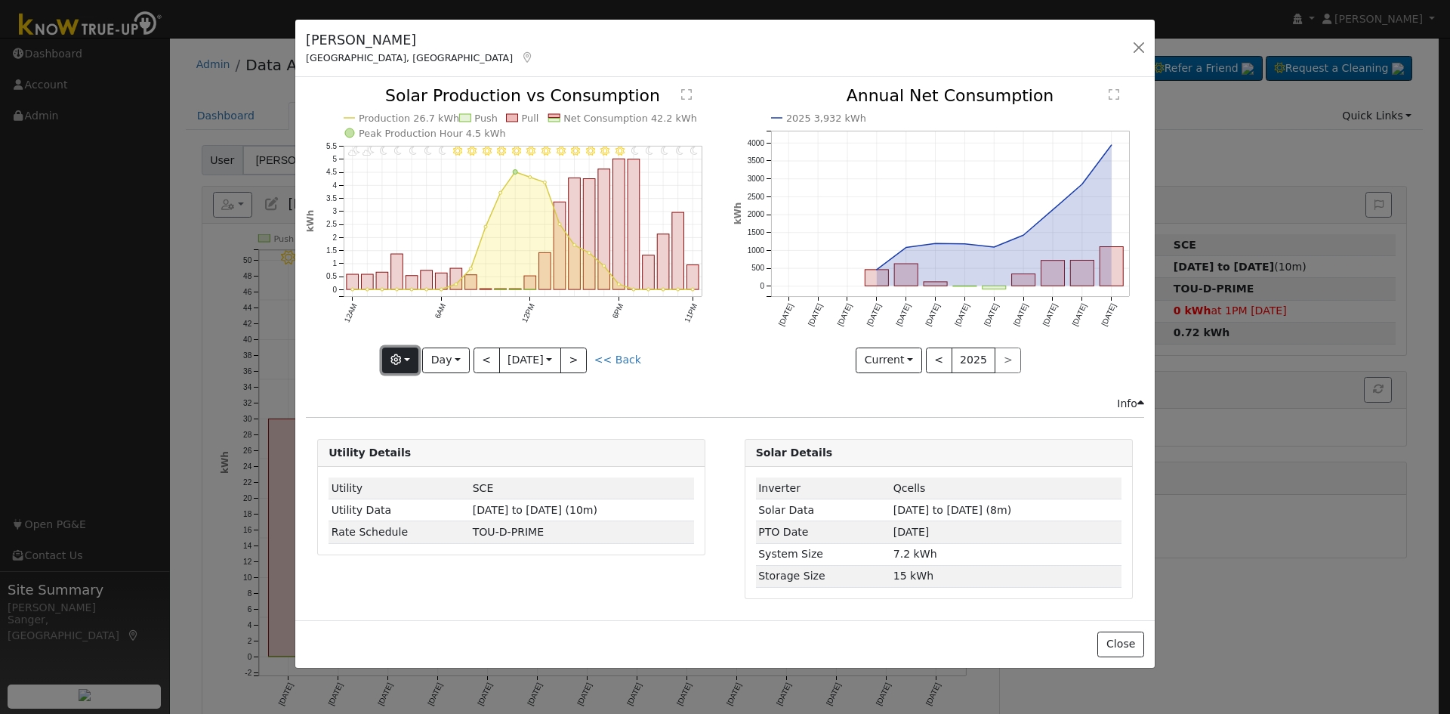
click at [397, 364] on icon "button" at bounding box center [396, 359] width 11 height 11
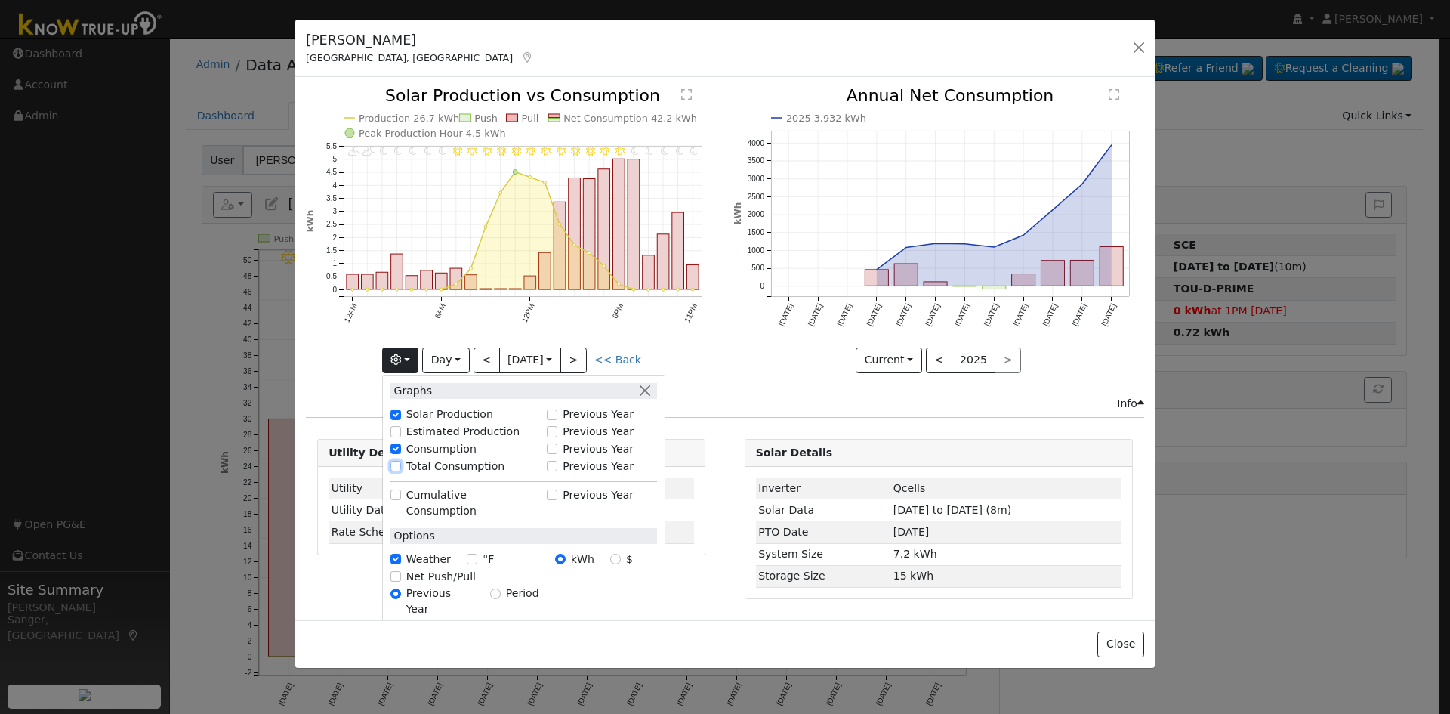
click at [395, 465] on input "Total Consumption" at bounding box center [396, 466] width 11 height 11
checkbox input "true"
